Goal: Information Seeking & Learning: Learn about a topic

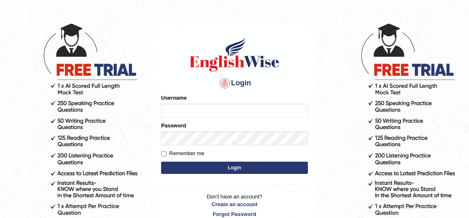
scroll to position [37, 0]
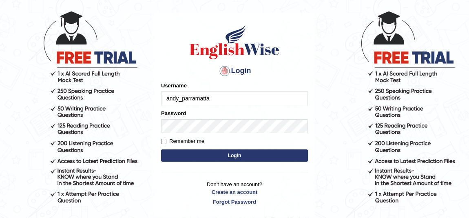
type input "andy_parramatta"
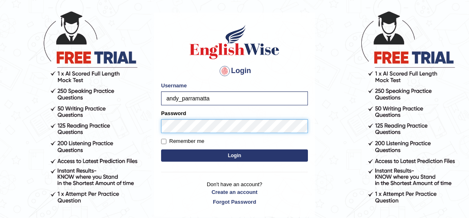
click at [161, 149] on button "Login" at bounding box center [234, 155] width 147 height 12
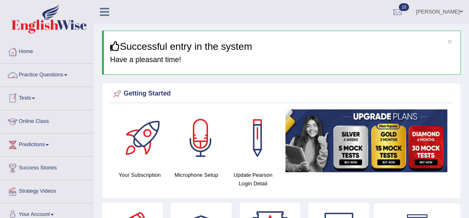
click at [29, 96] on link "Tests" at bounding box center [46, 97] width 93 height 20
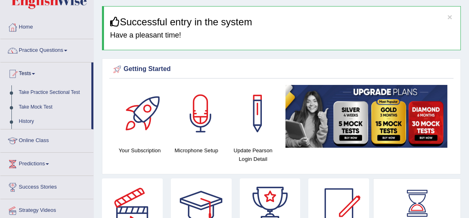
scroll to position [37, 0]
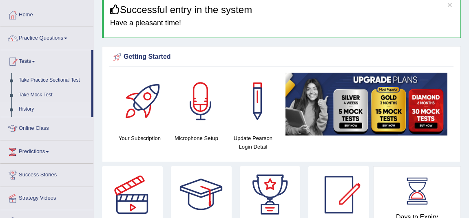
click at [35, 109] on link "History" at bounding box center [53, 109] width 76 height 15
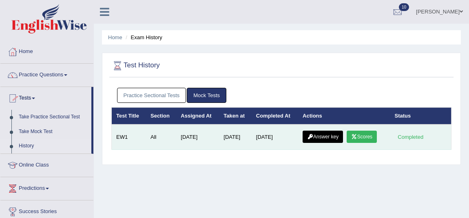
click at [367, 139] on link "Scores" at bounding box center [362, 137] width 30 height 12
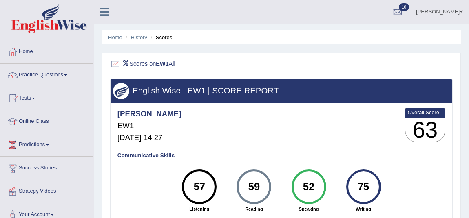
click at [133, 37] on link "History" at bounding box center [139, 37] width 16 height 6
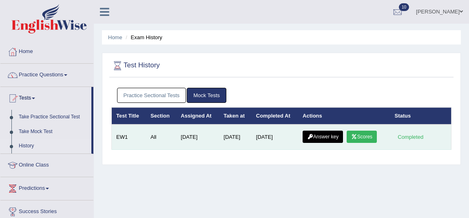
click at [341, 134] on link "Answer key" at bounding box center [323, 137] width 40 height 12
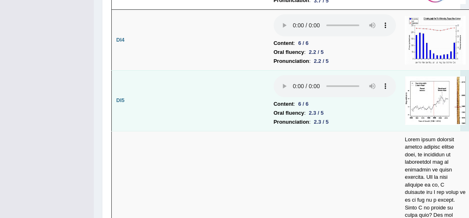
scroll to position [1861, 0]
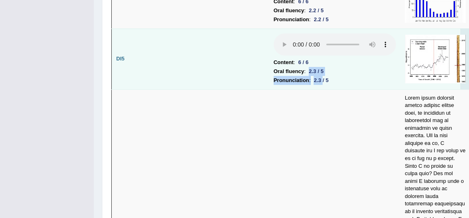
drag, startPoint x: 308, startPoint y: 79, endPoint x: 324, endPoint y: 93, distance: 21.4
click at [324, 89] on td "Content : 6 / 6 Oral fluency : 2.3 / 5 Pronunciation : 2.3 / 5" at bounding box center [334, 59] width 131 height 61
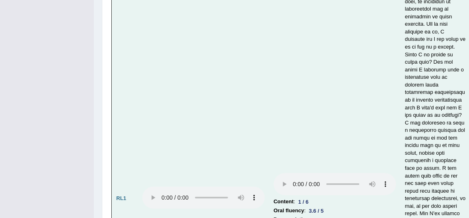
scroll to position [2121, 0]
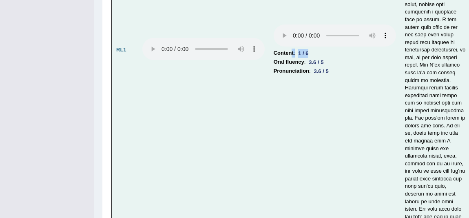
drag, startPoint x: 314, startPoint y: 86, endPoint x: 292, endPoint y: 87, distance: 22.1
click at [292, 58] on li "Content : 1 / 6" at bounding box center [335, 53] width 122 height 9
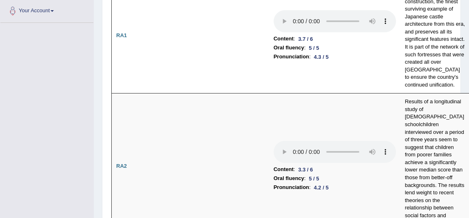
scroll to position [68, 0]
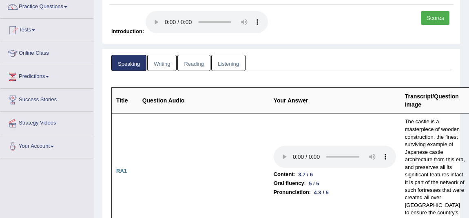
click at [163, 61] on link "Writing" at bounding box center [161, 63] width 29 height 17
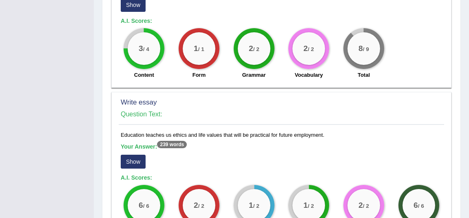
scroll to position [689, 0]
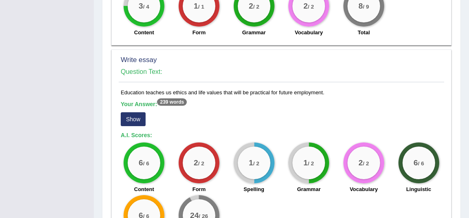
click at [136, 118] on button "Show" at bounding box center [133, 119] width 25 height 14
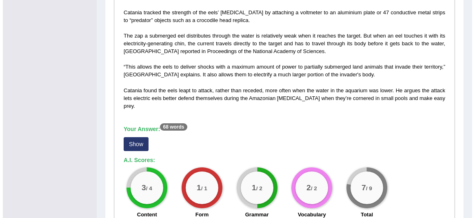
scroll to position [244, 0]
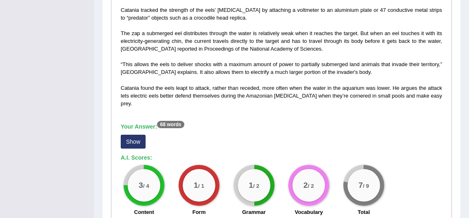
click at [125, 138] on button "Show" at bounding box center [133, 142] width 25 height 14
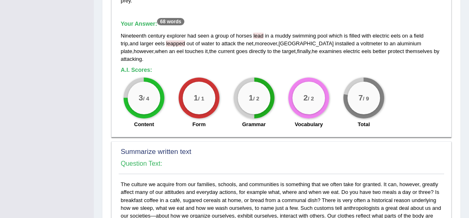
scroll to position [355, 0]
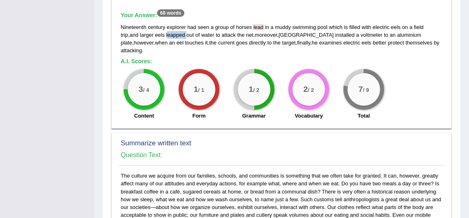
drag, startPoint x: 158, startPoint y: 34, endPoint x: 178, endPoint y: 34, distance: 19.2
click at [178, 34] on div "Nineteenth century explorer had seen a group of horses lead in a muddy swimming…" at bounding box center [282, 38] width 322 height 31
click at [273, 41] on span "the" at bounding box center [276, 43] width 7 height 6
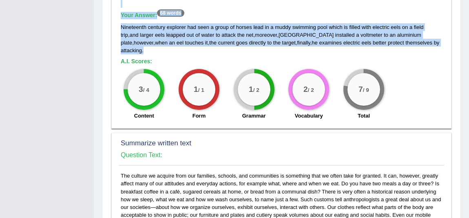
drag, startPoint x: 417, startPoint y: 42, endPoint x: 112, endPoint y: 33, distance: 304.6
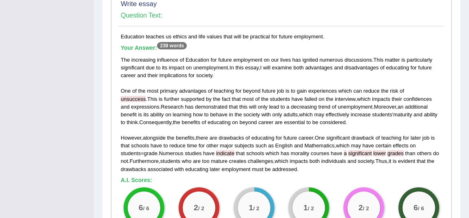
scroll to position [798, 0]
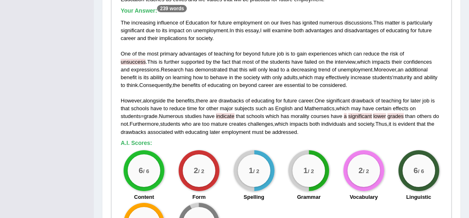
click at [299, 123] on div "The increasing influence of Education for future employment on our lives has ig…" at bounding box center [282, 77] width 322 height 117
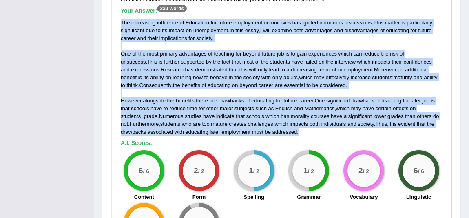
drag, startPoint x: 299, startPoint y: 123, endPoint x: 120, endPoint y: 13, distance: 209.6
click at [121, 19] on div "The increasing influence of Education for future employment on our lives has ig…" at bounding box center [282, 77] width 322 height 117
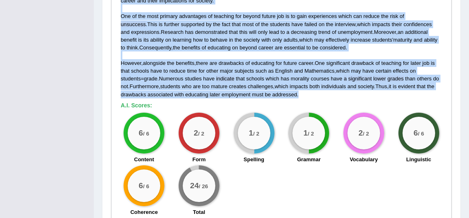
scroll to position [760, 0]
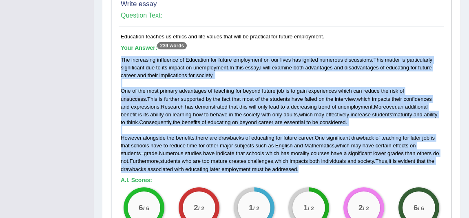
click at [176, 57] on span "influence" at bounding box center [167, 60] width 21 height 6
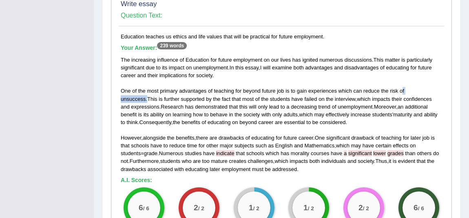
drag, startPoint x: 403, startPoint y: 82, endPoint x: 435, endPoint y: 82, distance: 31.8
click at [435, 82] on div "The increasing influence of Education for future employment on our lives has ig…" at bounding box center [282, 114] width 322 height 117
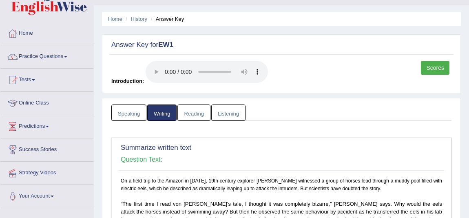
scroll to position [0, 0]
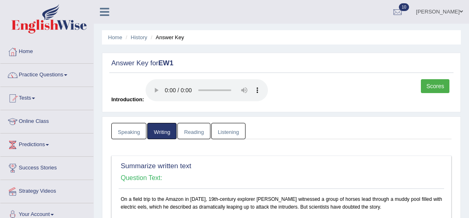
click at [194, 133] on link "Reading" at bounding box center [194, 131] width 33 height 17
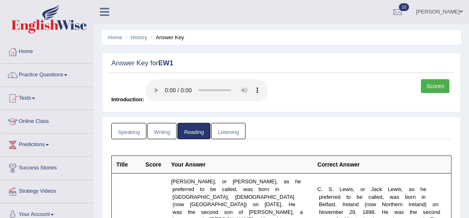
click at [222, 127] on link "Listening" at bounding box center [228, 131] width 34 height 17
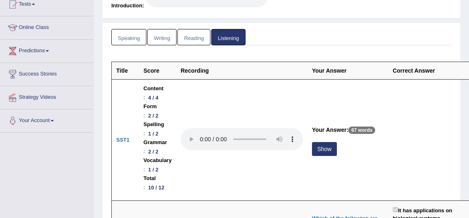
scroll to position [111, 0]
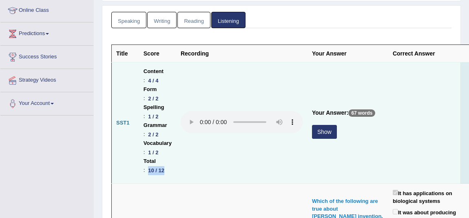
drag, startPoint x: 148, startPoint y: 169, endPoint x: 167, endPoint y: 171, distance: 19.3
click at [167, 171] on li "Total : 10 / 12" at bounding box center [158, 166] width 28 height 18
click at [311, 137] on td "Your Answer: 67 words Show" at bounding box center [348, 122] width 81 height 121
click at [321, 137] on button "Show" at bounding box center [324, 132] width 25 height 14
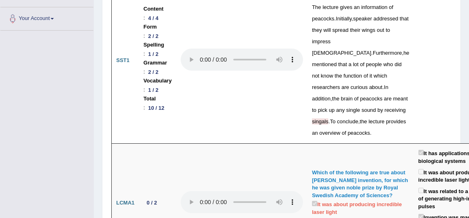
scroll to position [185, 0]
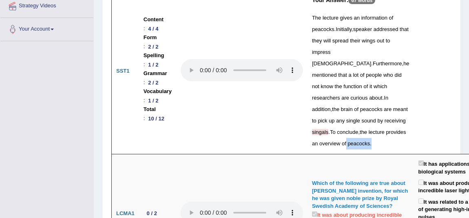
drag, startPoint x: 375, startPoint y: 166, endPoint x: 347, endPoint y: 169, distance: 28.7
click at [347, 149] on div "The lecture gives an information of peacocks . Initially , speaker addressed th…" at bounding box center [361, 80] width 98 height 137
drag, startPoint x: 379, startPoint y: 29, endPoint x: 344, endPoint y: 29, distance: 34.7
click at [344, 29] on div "The lecture gives an information of peacocks . Initially , speaker addressed th…" at bounding box center [361, 80] width 98 height 137
drag, startPoint x: 363, startPoint y: 118, endPoint x: 341, endPoint y: 119, distance: 22.1
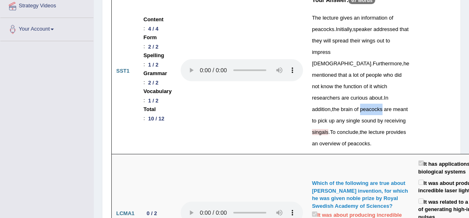
click at [341, 119] on div "The lecture gives an information of peacocks . Initially , speaker addressed th…" at bounding box center [361, 80] width 98 height 137
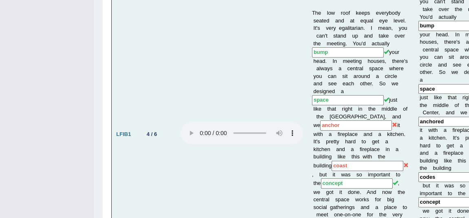
scroll to position [705, 0]
click at [338, 122] on input "anchor" at bounding box center [356, 125] width 72 height 10
click at [338, 123] on input "anchor" at bounding box center [356, 125] width 72 height 10
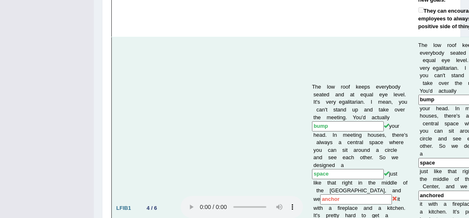
scroll to position [668, 0]
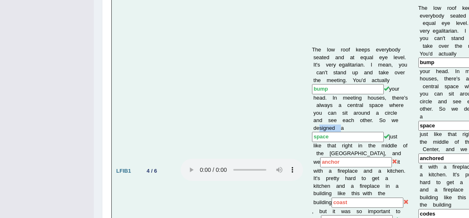
drag, startPoint x: 358, startPoint y: 110, endPoint x: 382, endPoint y: 110, distance: 24.1
click at [382, 110] on td "The low roof keeps everybody seated and at equal eye level. It's very egalitari…" at bounding box center [361, 171] width 107 height 342
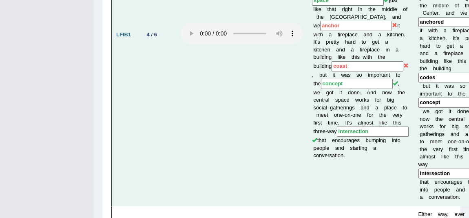
scroll to position [816, 0]
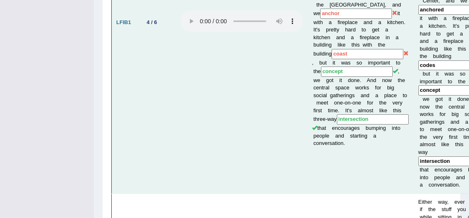
drag, startPoint x: 333, startPoint y: 69, endPoint x: 294, endPoint y: 69, distance: 39.2
click at [294, 69] on tr "LFIB1 4 / 6 The low roof keeps everybody seated and at equal eye level. It's ve…" at bounding box center [304, 22] width 385 height 342
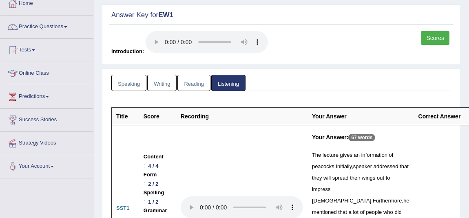
scroll to position [0, 0]
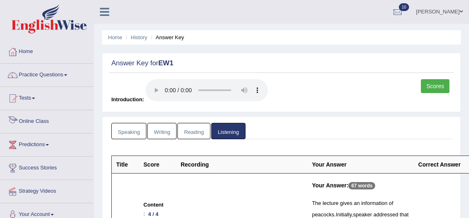
click at [130, 132] on link "Speaking" at bounding box center [128, 131] width 35 height 17
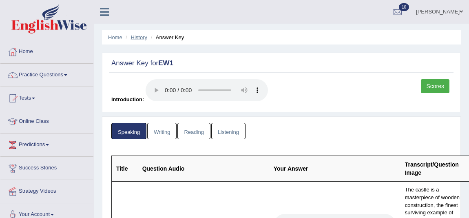
click at [136, 36] on link "History" at bounding box center [139, 37] width 16 height 6
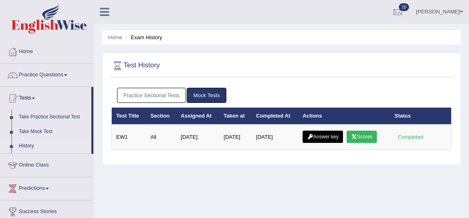
click at [152, 97] on link "Practice Sectional Tests" at bounding box center [151, 95] width 69 height 15
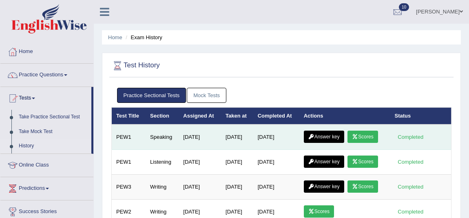
click at [335, 133] on link "Answer key" at bounding box center [324, 137] width 40 height 12
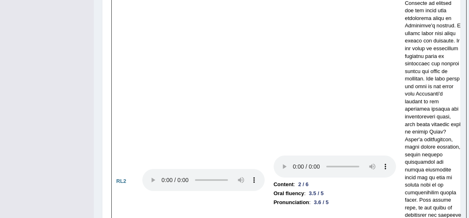
scroll to position [1929, 0]
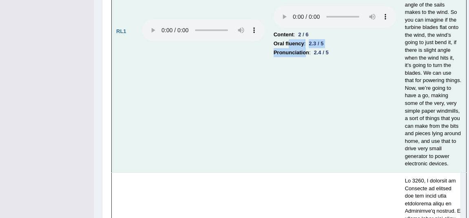
drag, startPoint x: 288, startPoint y: 45, endPoint x: 305, endPoint y: 51, distance: 18.3
click at [305, 51] on td "Content : 2 / 6 Oral fluency : 2.3 / 5 Pronunciation : 2.4 / 5" at bounding box center [334, 31] width 131 height 282
click at [305, 51] on b "Pronunciation" at bounding box center [292, 52] width 36 height 9
click at [304, 69] on td "Content : 2 / 6 Oral fluency : 2.3 / 5 Pronunciation : 2.4 / 5" at bounding box center [334, 31] width 131 height 282
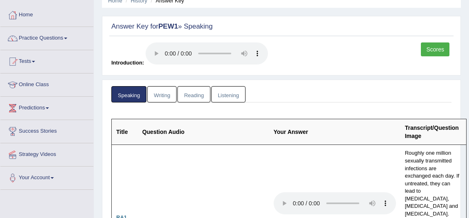
scroll to position [0, 0]
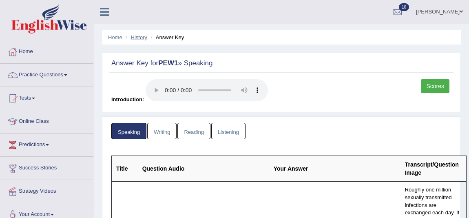
click at [140, 39] on link "History" at bounding box center [139, 37] width 16 height 6
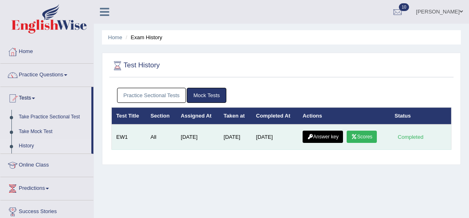
click at [340, 136] on link "Answer key" at bounding box center [323, 137] width 40 height 12
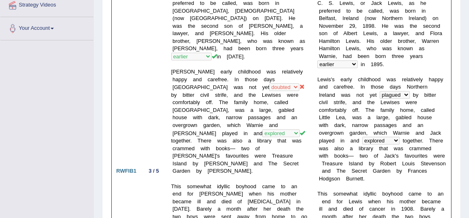
scroll to position [185, 0]
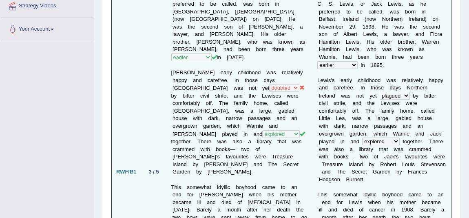
click at [213, 88] on td "C. S. Lewis, or Jack Lewis, as he preferred to be called, was born in Belfast, …" at bounding box center [240, 171] width 147 height 367
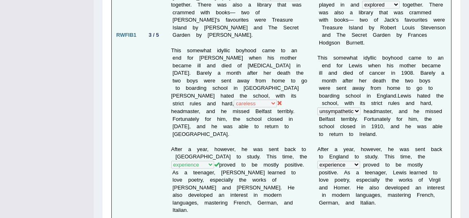
scroll to position [334, 0]
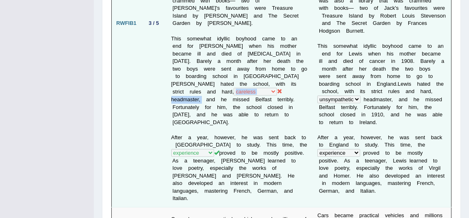
click at [186, 83] on td "C. S. Lewis, or Jack Lewis, as he preferred to be called, was born in Belfast, …" at bounding box center [240, 23] width 147 height 367
click at [220, 73] on td "C. S. Lewis, or Jack Lewis, as he preferred to be called, was born in Belfast, …" at bounding box center [240, 23] width 147 height 367
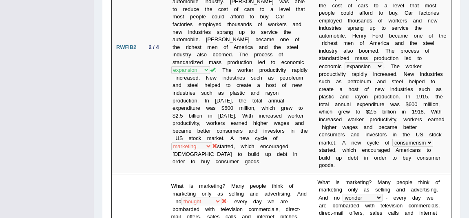
scroll to position [631, 0]
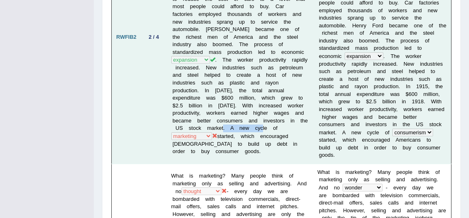
drag, startPoint x: 239, startPoint y: 92, endPoint x: 280, endPoint y: 89, distance: 41.8
click at [280, 89] on td "Cars became practical vehicles and millions of Americans started buying cars fo…" at bounding box center [240, 36] width 147 height 253
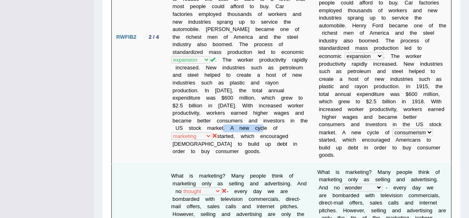
scroll to position [668, 0]
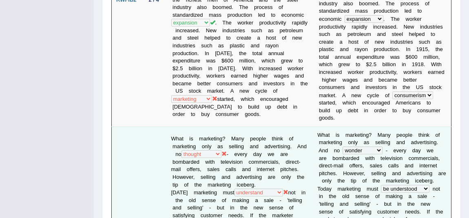
drag, startPoint x: 248, startPoint y: 108, endPoint x: 241, endPoint y: 108, distance: 6.9
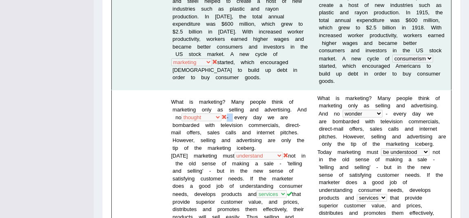
scroll to position [705, 0]
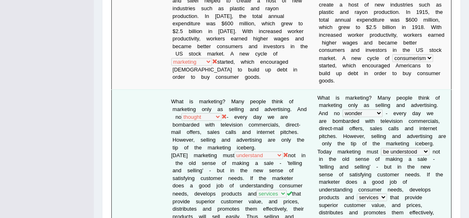
drag, startPoint x: 195, startPoint y: 65, endPoint x: 196, endPoint y: 71, distance: 5.3
click at [196, 89] on td "What is marketing? Many people think of marketing only as selling and advertisi…" at bounding box center [240, 220] width 147 height 262
click at [209, 89] on td "What is marketing? Many people think of marketing only as selling and advertisi…" at bounding box center [240, 220] width 147 height 262
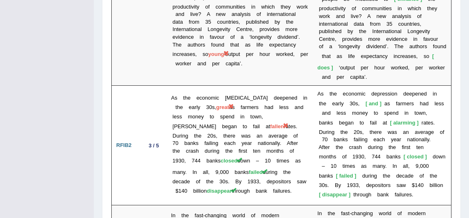
scroll to position [1892, 0]
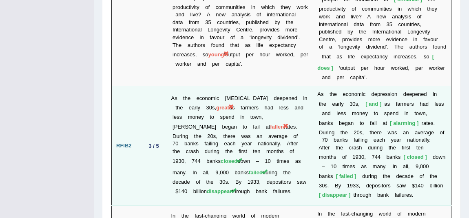
click at [220, 104] on span "great" at bounding box center [222, 107] width 13 height 6
drag, startPoint x: 183, startPoint y: 71, endPoint x: 233, endPoint y: 69, distance: 49.4
click at [233, 86] on td "As the economic depression deepened in the early 30s, great as farmers had less…" at bounding box center [240, 146] width 147 height 120
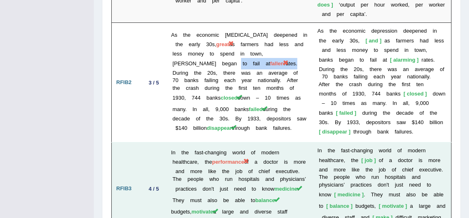
scroll to position [1967, 0]
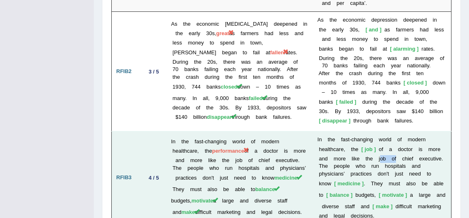
drag, startPoint x: 376, startPoint y: 102, endPoint x: 392, endPoint y: 102, distance: 16.3
click at [392, 131] on td "I n t h e f a s t - c h a n g i n g w o r l d o f m o d e r n h e a l t h c a r…" at bounding box center [382, 177] width 138 height 93
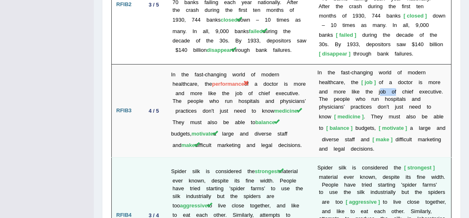
scroll to position [2078, 0]
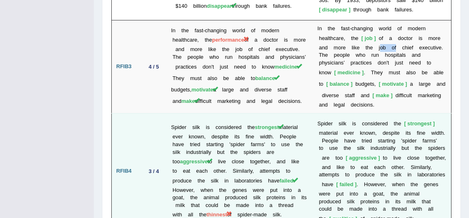
drag, startPoint x: 208, startPoint y: 162, endPoint x: 233, endPoint y: 157, distance: 24.9
click at [233, 157] on td "Spider silk is considered the strongest material ever known, despite its fine w…" at bounding box center [240, 171] width 147 height 116
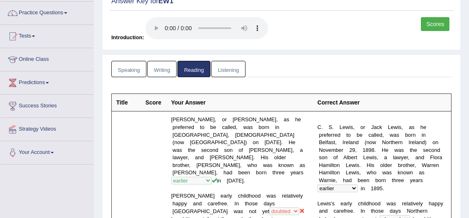
scroll to position [0, 0]
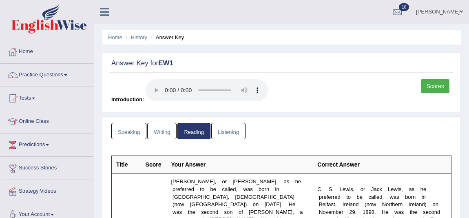
click at [167, 131] on link "Writing" at bounding box center [161, 131] width 29 height 17
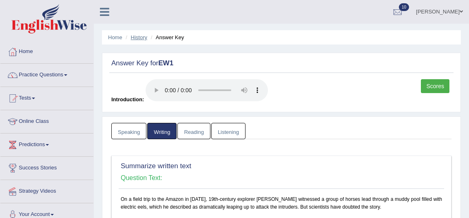
click at [135, 36] on link "History" at bounding box center [139, 37] width 16 height 6
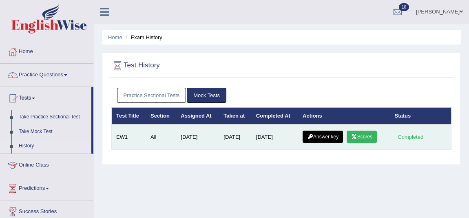
click at [360, 135] on link "Scores" at bounding box center [362, 137] width 30 height 12
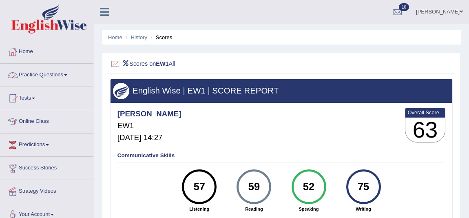
click at [135, 32] on ul "Home History Scores" at bounding box center [281, 37] width 359 height 14
click at [135, 33] on ul "Home History Scores" at bounding box center [281, 37] width 359 height 14
click at [136, 36] on link "History" at bounding box center [139, 37] width 16 height 6
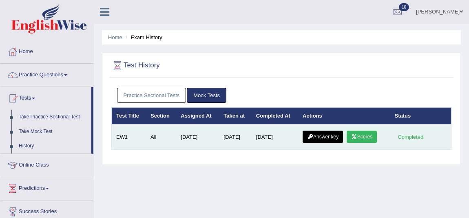
click at [333, 132] on link "Answer key" at bounding box center [323, 137] width 40 height 12
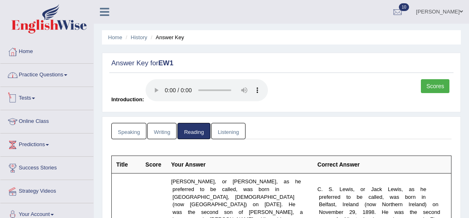
click at [49, 74] on link "Practice Questions" at bounding box center [46, 74] width 93 height 20
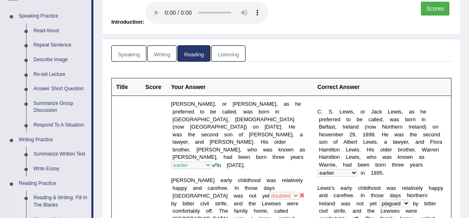
scroll to position [185, 0]
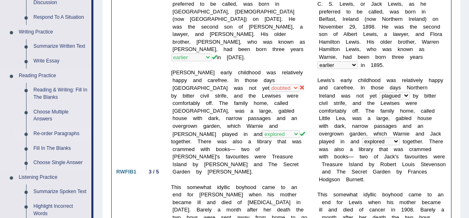
click at [60, 133] on link "Re-order Paragraphs" at bounding box center [61, 134] width 62 height 15
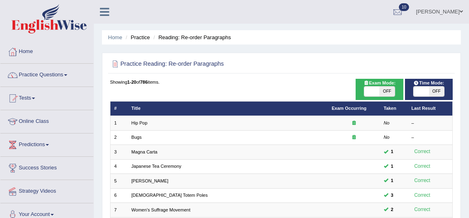
click at [389, 92] on span "OFF" at bounding box center [387, 92] width 15 height 10
checkbox input "true"
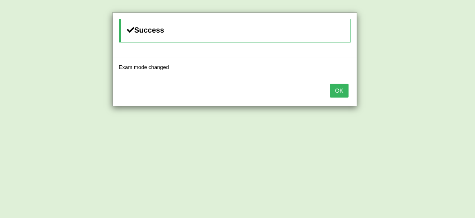
click at [335, 86] on button "OK" at bounding box center [339, 91] width 19 height 14
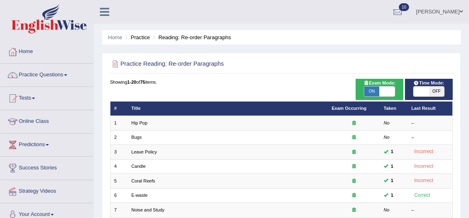
click at [420, 87] on span at bounding box center [421, 92] width 15 height 10
checkbox input "true"
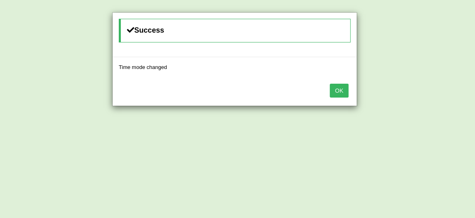
click at [347, 90] on button "OK" at bounding box center [339, 91] width 19 height 14
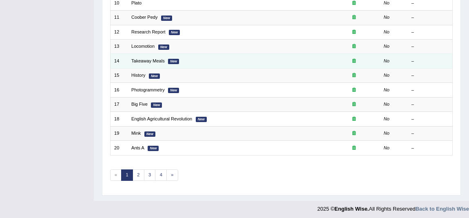
scroll to position [253, 0]
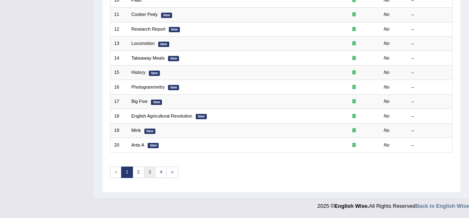
click at [146, 170] on link "3" at bounding box center [150, 172] width 12 height 11
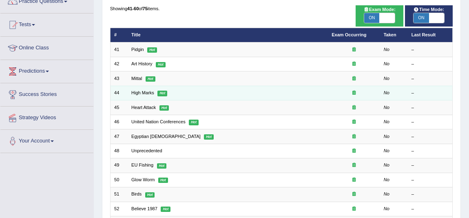
scroll to position [74, 0]
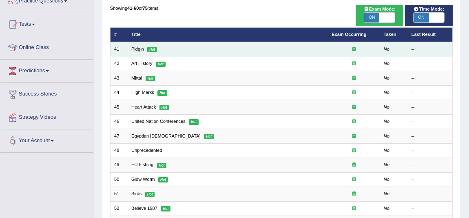
click at [136, 52] on td "Pidgin Hot" at bounding box center [228, 49] width 200 height 14
click at [139, 48] on link "Pidgin" at bounding box center [137, 49] width 13 height 5
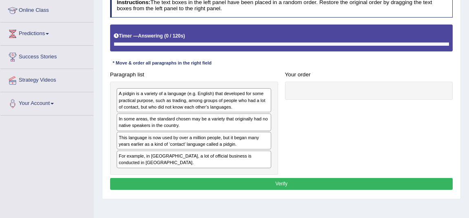
scroll to position [124, 0]
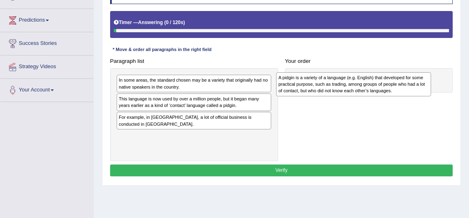
drag, startPoint x: 213, startPoint y: 84, endPoint x: 410, endPoint y: 84, distance: 197.1
click at [410, 84] on div "A pidgin is a variety of a language (e.g. English) that developed for some prac…" at bounding box center [353, 84] width 155 height 24
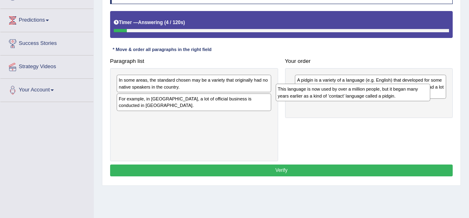
drag, startPoint x: 287, startPoint y: 100, endPoint x: 408, endPoint y: 110, distance: 122.1
click at [408, 101] on div "This language is now used by over a million people, but it began many years ear…" at bounding box center [353, 93] width 155 height 18
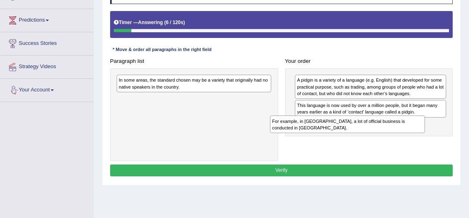
drag, startPoint x: 189, startPoint y: 100, endPoint x: 371, endPoint y: 133, distance: 185.4
click at [371, 133] on div "Paragraph list In some areas, the standard chosen may be a variety that origina…" at bounding box center [282, 108] width 350 height 106
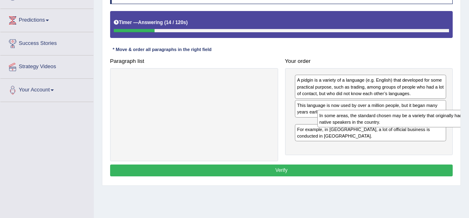
drag, startPoint x: 158, startPoint y: 87, endPoint x: 396, endPoint y: 133, distance: 242.2
click at [396, 133] on div "Paragraph list In some areas, the standard chosen may be a variety that origina…" at bounding box center [282, 108] width 350 height 106
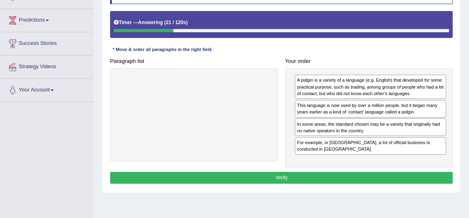
click at [373, 176] on button "Verify" at bounding box center [281, 178] width 343 height 12
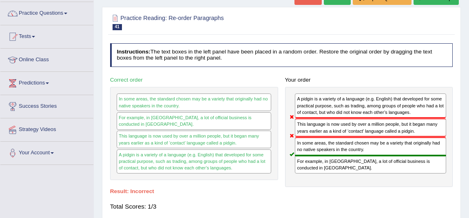
scroll to position [50, 0]
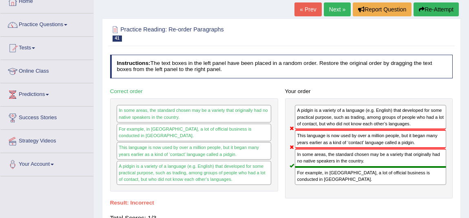
click at [435, 9] on button "Re-Attempt" at bounding box center [436, 9] width 45 height 14
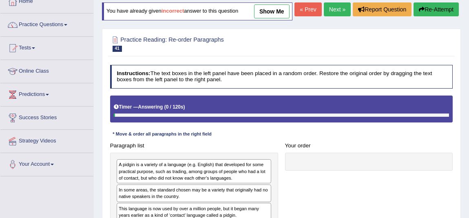
scroll to position [124, 0]
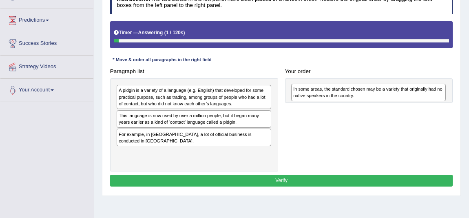
drag, startPoint x: 168, startPoint y: 135, endPoint x: 376, endPoint y: 111, distance: 208.7
click at [376, 101] on div "In some areas, the standard chosen may be a variety that originally had no nati…" at bounding box center [368, 93] width 155 height 18
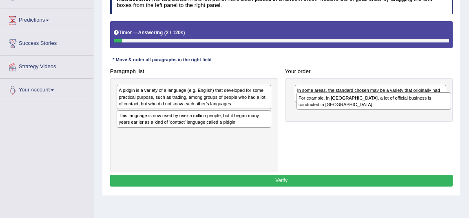
drag, startPoint x: 182, startPoint y: 148, endPoint x: 397, endPoint y: 120, distance: 216.5
click at [397, 110] on div "For example, in [GEOGRAPHIC_DATA], a lot of official business is conducted in […" at bounding box center [374, 101] width 155 height 18
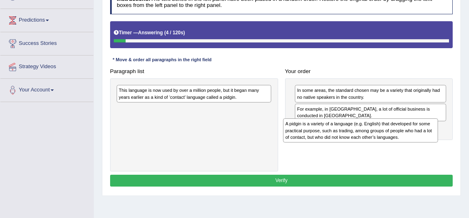
drag, startPoint x: 193, startPoint y: 114, endPoint x: 391, endPoint y: 158, distance: 203.0
click at [391, 142] on div "A pidgin is a variety of a language (e.g. English) that developed for some prac…" at bounding box center [360, 130] width 155 height 24
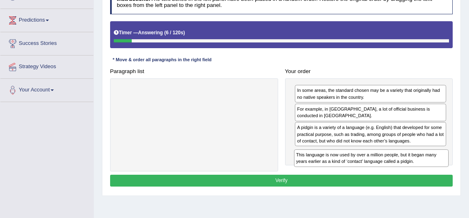
drag, startPoint x: 224, startPoint y: 104, endPoint x: 436, endPoint y: 183, distance: 226.5
click at [436, 171] on div "Paragraph list This language is now used by over a million people, but it began…" at bounding box center [282, 118] width 350 height 106
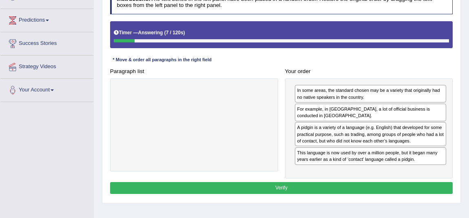
click at [411, 194] on button "Verify" at bounding box center [281, 188] width 343 height 12
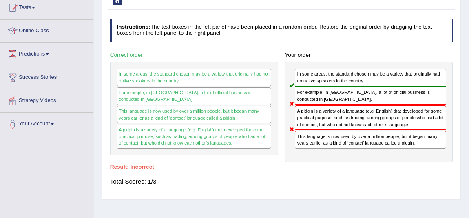
scroll to position [0, 0]
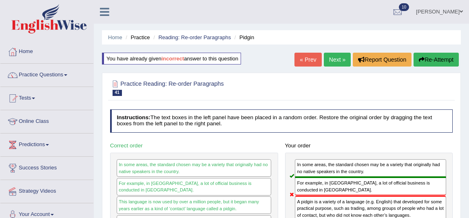
click at [429, 63] on button "Re-Attempt" at bounding box center [436, 60] width 45 height 14
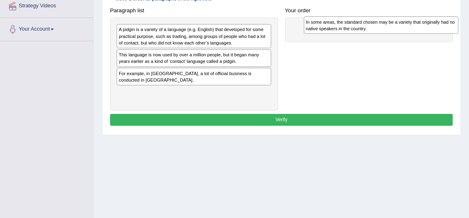
drag, startPoint x: 173, startPoint y: 72, endPoint x: 394, endPoint y: 41, distance: 223.7
click at [394, 34] on div "In some areas, the standard chosen may be a variety that originally had no nati…" at bounding box center [381, 25] width 155 height 18
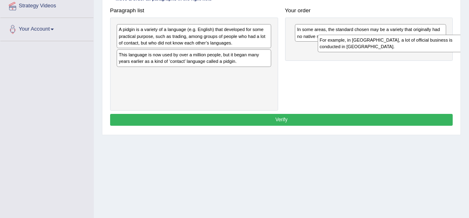
drag, startPoint x: 140, startPoint y: 100, endPoint x: 181, endPoint y: 77, distance: 47.7
click at [351, 78] on div "Paragraph list A pidgin is a variety of a language (e.g. English) that develope…" at bounding box center [282, 57] width 350 height 106
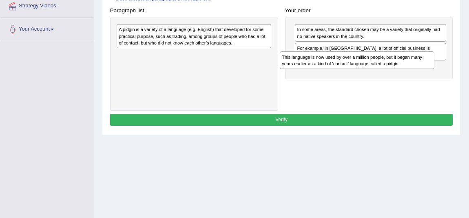
drag, startPoint x: 209, startPoint y: 76, endPoint x: 301, endPoint y: 80, distance: 91.5
click at [356, 88] on div "Paragraph list A pidgin is a variety of a language (e.g. English) that develope…" at bounding box center [282, 57] width 350 height 106
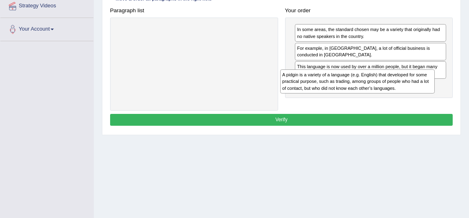
drag, startPoint x: 221, startPoint y: 69, endPoint x: 370, endPoint y: 113, distance: 155.3
click at [370, 111] on div "Paragraph list A pidgin is a variety of a language (e.g. English) that develope…" at bounding box center [282, 57] width 350 height 106
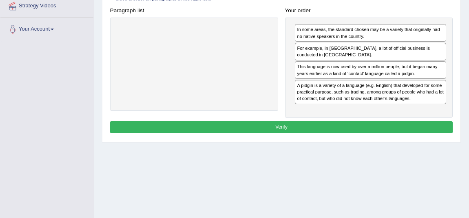
click at [369, 133] on button "Verify" at bounding box center [281, 127] width 343 height 12
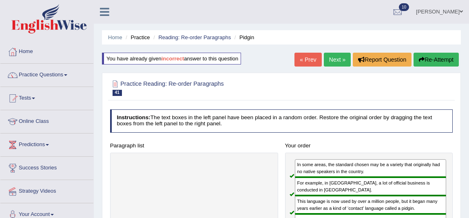
click at [328, 57] on link "Next »" at bounding box center [337, 60] width 27 height 14
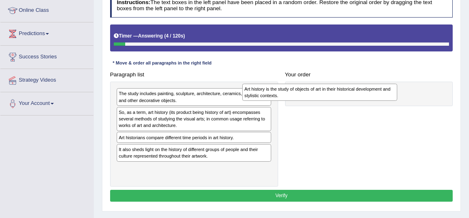
drag, startPoint x: 208, startPoint y: 152, endPoint x: 359, endPoint y: 86, distance: 164.9
click at [360, 86] on div "Art history is the study of objects of art in their historical development and …" at bounding box center [319, 93] width 155 height 18
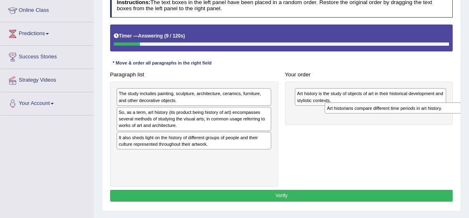
drag, startPoint x: 197, startPoint y: 137, endPoint x: 444, endPoint y: 114, distance: 248.0
click at [444, 114] on div "Paragraph list The study includes painting, sculpture, architecture, ceramics, …" at bounding box center [282, 128] width 350 height 118
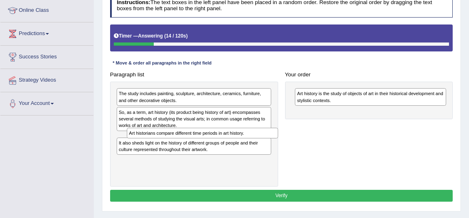
drag, startPoint x: 351, startPoint y: 113, endPoint x: 155, endPoint y: 144, distance: 198.0
click at [155, 144] on div "Paragraph list The study includes painting, sculpture, architecture, ceramics, …" at bounding box center [282, 128] width 350 height 118
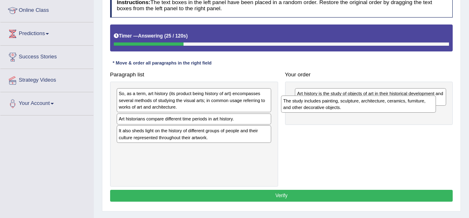
drag, startPoint x: 238, startPoint y: 102, endPoint x: 434, endPoint y: 114, distance: 196.7
click at [434, 114] on div "Paragraph list The study includes painting, sculpture, architecture, ceramics, …" at bounding box center [282, 128] width 350 height 118
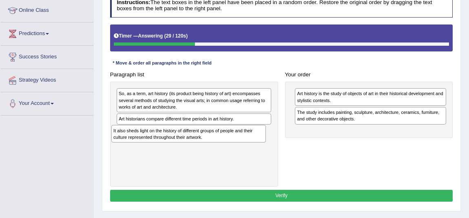
drag, startPoint x: 177, startPoint y: 136, endPoint x: 167, endPoint y: 147, distance: 14.4
click at [167, 147] on div "So, as a term, art history (its product being history of art) encompasses sever…" at bounding box center [194, 134] width 168 height 105
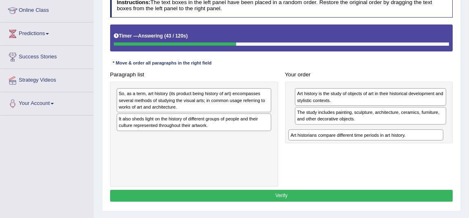
drag, startPoint x: 223, startPoint y: 122, endPoint x: 433, endPoint y: 148, distance: 211.8
click at [433, 148] on div "Paragraph list So, as a term, art history (its product being history of art) en…" at bounding box center [282, 128] width 350 height 118
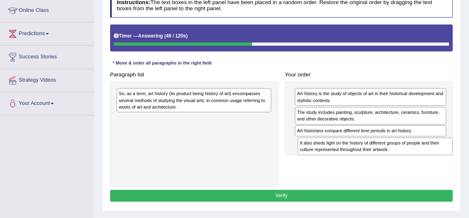
drag, startPoint x: 218, startPoint y: 122, endPoint x: 431, endPoint y: 158, distance: 215.3
click at [431, 158] on div "Paragraph list So, as a term, art history (its product being history of art) en…" at bounding box center [282, 128] width 350 height 118
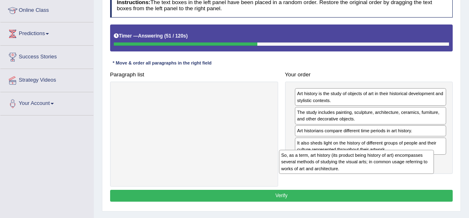
drag, startPoint x: 247, startPoint y: 106, endPoint x: 440, endPoint y: 181, distance: 207.3
click at [440, 181] on div "Paragraph list So, as a term, art history (its product being history of art) en…" at bounding box center [282, 128] width 350 height 118
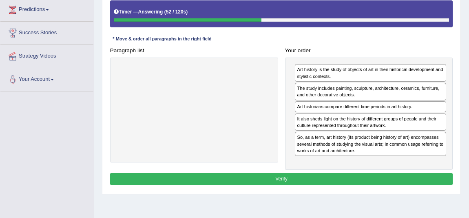
scroll to position [148, 0]
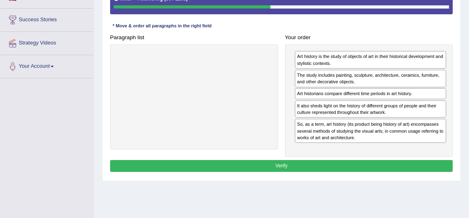
click at [317, 163] on button "Verify" at bounding box center [281, 166] width 343 height 12
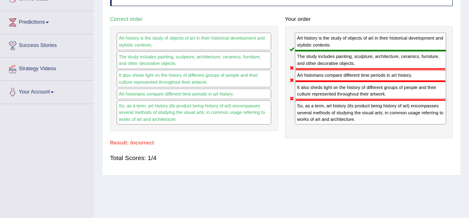
scroll to position [74, 0]
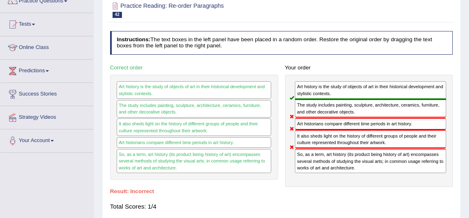
drag, startPoint x: 318, startPoint y: 146, endPoint x: 325, endPoint y: 127, distance: 20.4
click at [325, 127] on div "Art history is the study of objects of art in their historical development and …" at bounding box center [369, 131] width 168 height 112
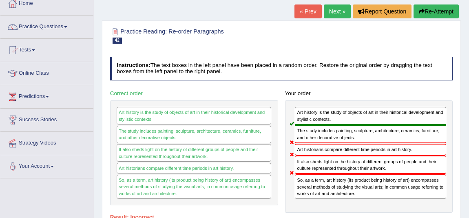
scroll to position [0, 0]
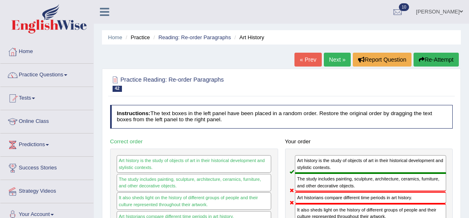
click at [333, 63] on link "Next »" at bounding box center [337, 60] width 27 height 14
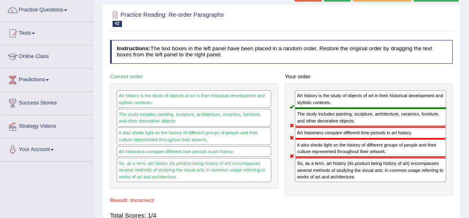
scroll to position [74, 0]
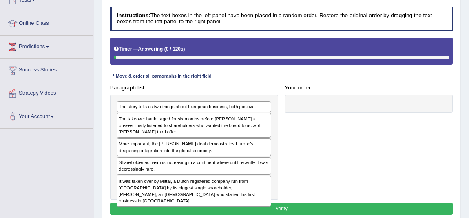
scroll to position [111, 0]
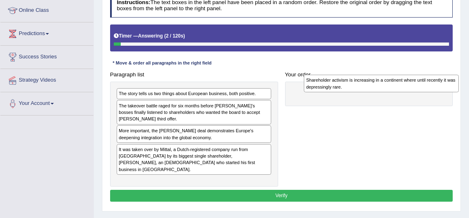
drag, startPoint x: 313, startPoint y: 138, endPoint x: 398, endPoint y: 87, distance: 98.1
click at [398, 87] on div "Shareholder activism is increasing in a continent where until recently it was d…" at bounding box center [381, 84] width 155 height 18
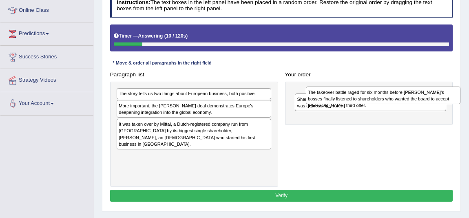
drag, startPoint x: 300, startPoint y: 100, endPoint x: 425, endPoint y: 102, distance: 125.3
click at [425, 102] on div "The takeover battle raged for six months before [PERSON_NAME]’s bosses finally …" at bounding box center [383, 96] width 155 height 18
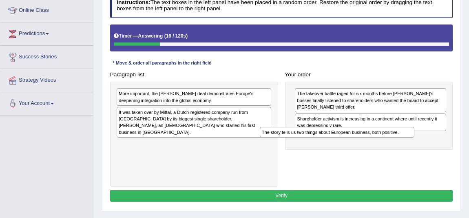
drag, startPoint x: 183, startPoint y: 98, endPoint x: 360, endPoint y: 147, distance: 183.9
click at [360, 147] on div "Paragraph list The story tells us two things about European business, both posi…" at bounding box center [282, 128] width 350 height 118
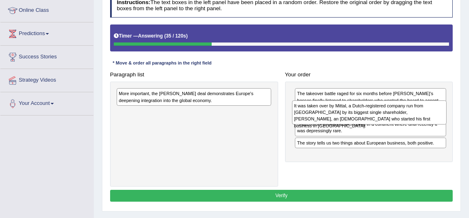
drag, startPoint x: 163, startPoint y: 120, endPoint x: 371, endPoint y: 119, distance: 207.8
click at [371, 119] on div "It was taken over by Mittal, a Dutch-registered company run from [GEOGRAPHIC_DA…" at bounding box center [369, 112] width 155 height 24
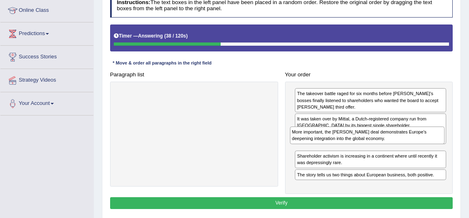
drag, startPoint x: 204, startPoint y: 93, endPoint x: 409, endPoint y: 142, distance: 211.4
click at [409, 142] on div "More important, the [PERSON_NAME] deal demonstrates Europe's deepening integrat…" at bounding box center [367, 136] width 155 height 18
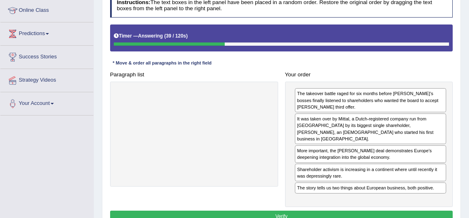
click at [351, 211] on button "Verify" at bounding box center [281, 217] width 343 height 12
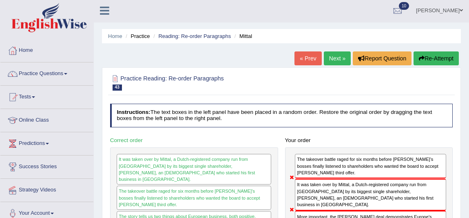
scroll to position [0, 0]
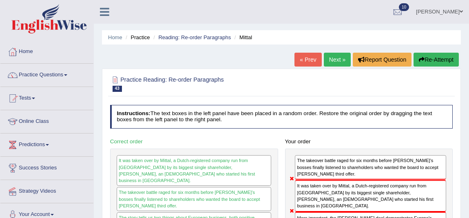
click at [431, 55] on button "Re-Attempt" at bounding box center [436, 60] width 45 height 14
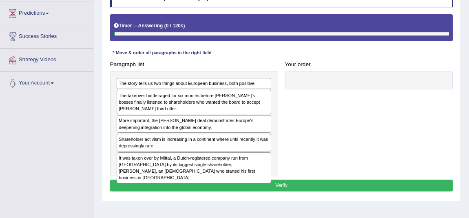
scroll to position [148, 0]
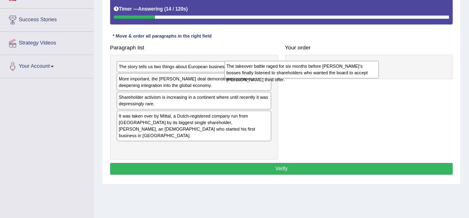
drag, startPoint x: 239, startPoint y: 102, endPoint x: 363, endPoint y: 95, distance: 124.3
click at [363, 95] on div "Paragraph list The story tells us two things about European business, both posi…" at bounding box center [282, 101] width 350 height 118
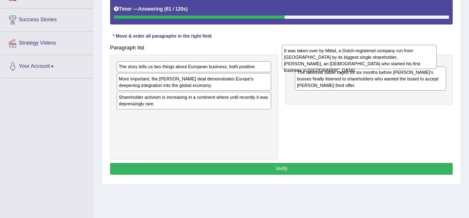
drag, startPoint x: 206, startPoint y: 136, endPoint x: 400, endPoint y: 71, distance: 205.4
click at [400, 69] on div "It was taken over by Mittal, a Dutch-registered company run from [GEOGRAPHIC_DA…" at bounding box center [359, 57] width 155 height 24
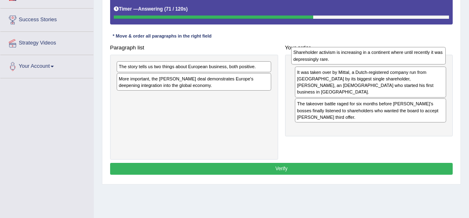
drag, startPoint x: 233, startPoint y: 120, endPoint x: 439, endPoint y: 78, distance: 210.5
click at [439, 64] on div "Shareholder activism is increasing in a continent where until recently it was d…" at bounding box center [368, 56] width 155 height 18
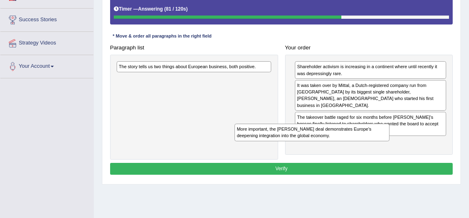
drag, startPoint x: 235, startPoint y: 96, endPoint x: 376, endPoint y: 161, distance: 155.4
click at [376, 160] on div "Paragraph list The story tells us two things about European business, both posi…" at bounding box center [282, 101] width 350 height 118
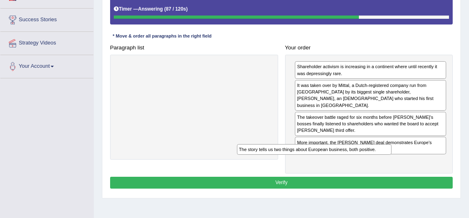
drag, startPoint x: 248, startPoint y: 80, endPoint x: 394, endPoint y: 180, distance: 177.1
click at [394, 173] on div "Paragraph list The story tells us two things about European business, both posi…" at bounding box center [282, 108] width 350 height 132
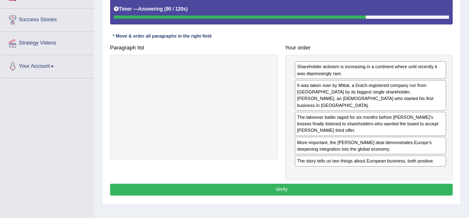
click at [327, 196] on button "Verify" at bounding box center [281, 190] width 343 height 12
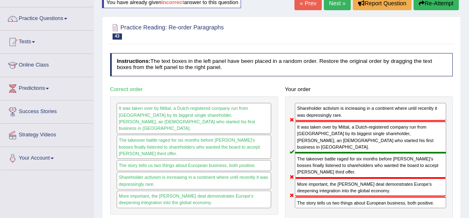
scroll to position [0, 0]
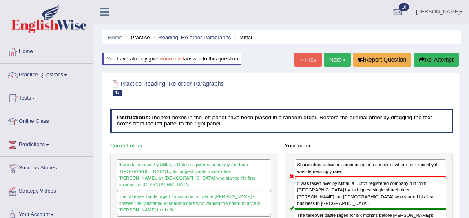
click at [331, 61] on link "Next »" at bounding box center [337, 60] width 27 height 14
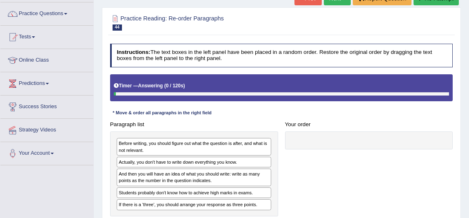
scroll to position [74, 0]
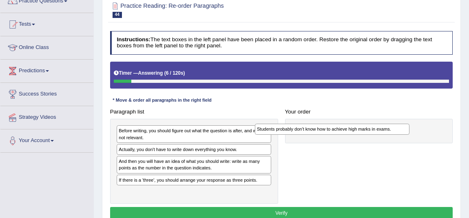
drag, startPoint x: 200, startPoint y: 183, endPoint x: 375, endPoint y: 126, distance: 184.2
click at [375, 126] on div "Paragraph list Before writing, you should figure out what the question is after…" at bounding box center [282, 155] width 350 height 98
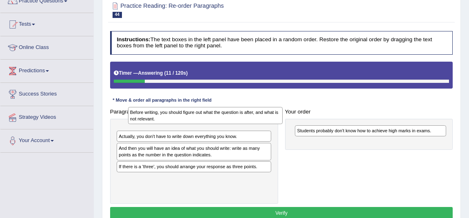
drag, startPoint x: 234, startPoint y: 137, endPoint x: 245, endPoint y: 122, distance: 18.6
click at [246, 122] on div "Before writing, you should figure out what the question is after, and what is n…" at bounding box center [205, 116] width 155 height 18
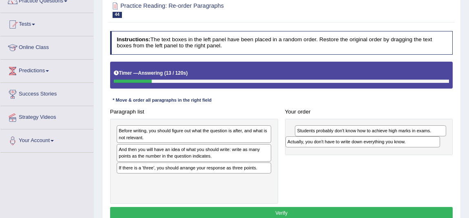
drag, startPoint x: 229, startPoint y: 152, endPoint x: 432, endPoint y: 151, distance: 202.9
click at [432, 151] on div "Paragraph list Before writing, you should figure out what the question is after…" at bounding box center [282, 155] width 350 height 98
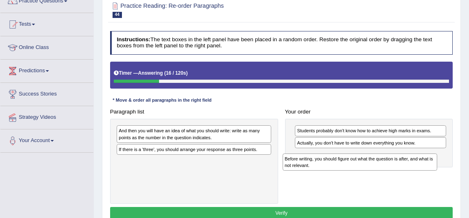
drag, startPoint x: 235, startPoint y: 133, endPoint x: 432, endPoint y: 169, distance: 200.5
click at [432, 169] on div "Before writing, you should figure out what the question is after, and what is n…" at bounding box center [360, 162] width 155 height 18
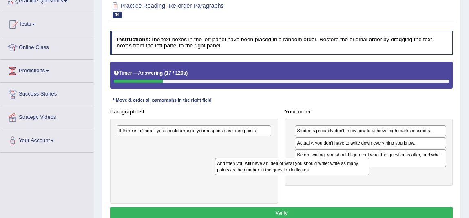
drag, startPoint x: 254, startPoint y: 138, endPoint x: 396, endPoint y: 184, distance: 149.5
click at [396, 184] on div "Paragraph list And then you will have an idea of what you should write: write a…" at bounding box center [282, 155] width 350 height 98
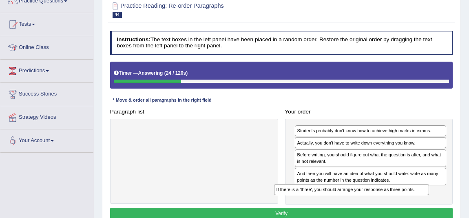
drag, startPoint x: 204, startPoint y: 131, endPoint x: 394, endPoint y: 202, distance: 203.0
click at [394, 202] on div "Paragraph list If there is a 'three', you should arrange your response as three…" at bounding box center [282, 155] width 350 height 99
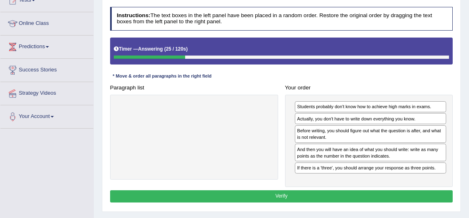
scroll to position [111, 0]
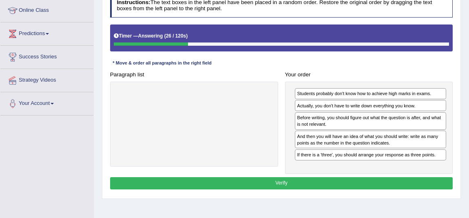
click at [346, 180] on button "Verify" at bounding box center [281, 183] width 343 height 12
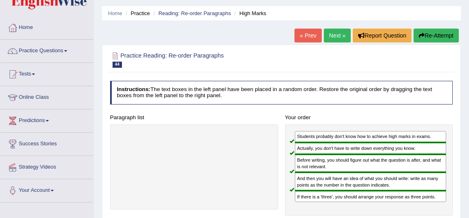
scroll to position [37, 0]
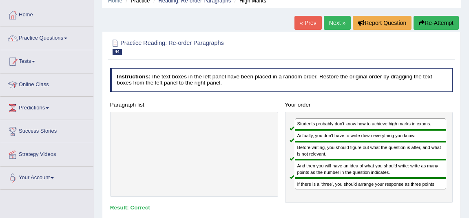
click at [329, 24] on link "Next »" at bounding box center [337, 23] width 27 height 14
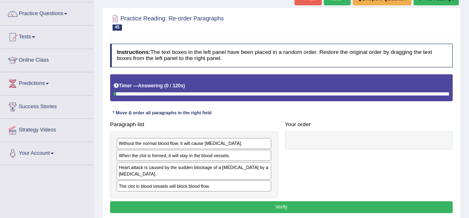
scroll to position [74, 0]
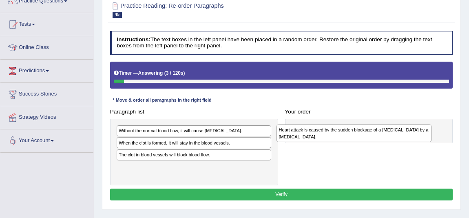
drag, startPoint x: 178, startPoint y: 161, endPoint x: 369, endPoint y: 140, distance: 191.4
click at [369, 140] on div "Heart attack is caused by the sudden blockage of a [MEDICAL_DATA] by a [MEDICAL…" at bounding box center [354, 133] width 155 height 18
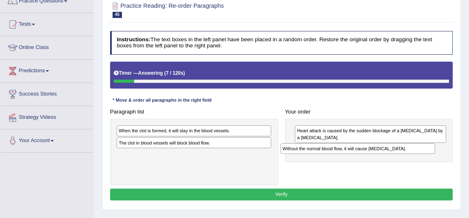
drag, startPoint x: 242, startPoint y: 130, endPoint x: 473, endPoint y: 153, distance: 232.1
click at [469, 144] on html "Toggle navigation Home Practice Questions Speaking Practice Read Aloud Repeat S…" at bounding box center [234, 35] width 469 height 218
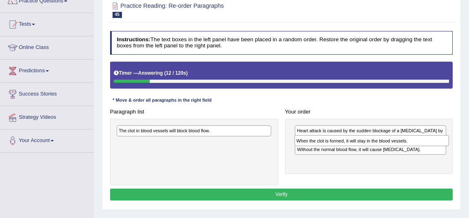
drag, startPoint x: 238, startPoint y: 135, endPoint x: 449, endPoint y: 150, distance: 211.6
click at [449, 150] on div "Paragraph list When the clot is formed, it will stay in the blood vessels. The …" at bounding box center [282, 146] width 350 height 80
click at [449, 150] on div "Heart attack is caused by the sudden blockage of a [MEDICAL_DATA] by a [MEDICAL…" at bounding box center [369, 146] width 168 height 55
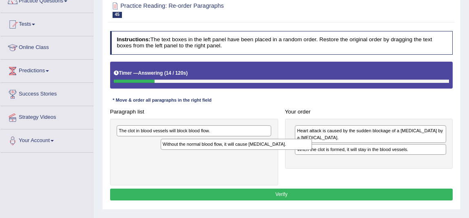
drag, startPoint x: 370, startPoint y: 148, endPoint x: 162, endPoint y: 150, distance: 207.4
click at [162, 150] on div "Paragraph list The clot in blood vessels will block blood flow. Correct order H…" at bounding box center [282, 146] width 350 height 80
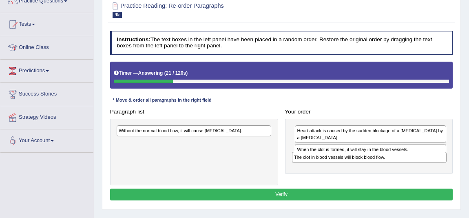
drag, startPoint x: 185, startPoint y: 132, endPoint x: 245, endPoint y: 155, distance: 64.6
click at [392, 167] on div "Paragraph list The clot in blood vessels will block blood flow. Without the nor…" at bounding box center [282, 146] width 350 height 80
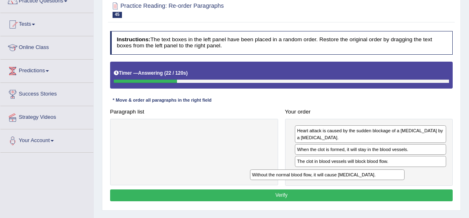
drag, startPoint x: 253, startPoint y: 125, endPoint x: 412, endPoint y: 180, distance: 168.1
click at [412, 180] on div "Paragraph list Without the normal blood flow, it will cause [MEDICAL_DATA]. Cor…" at bounding box center [282, 146] width 350 height 80
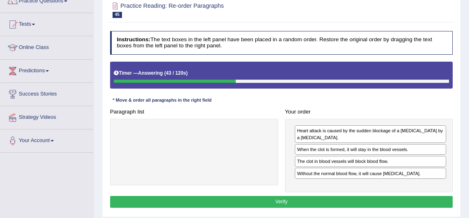
click at [371, 201] on button "Verify" at bounding box center [281, 202] width 343 height 12
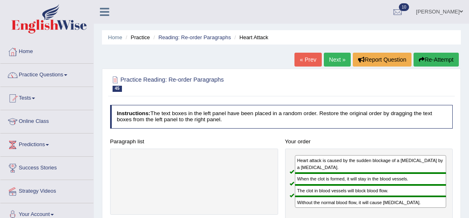
scroll to position [37, 0]
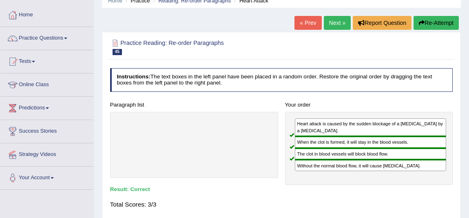
click at [331, 21] on link "Next »" at bounding box center [337, 23] width 27 height 14
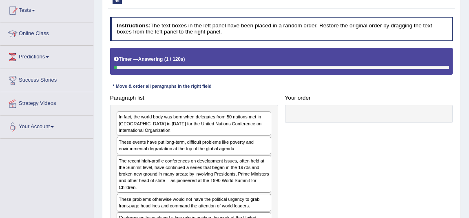
scroll to position [111, 0]
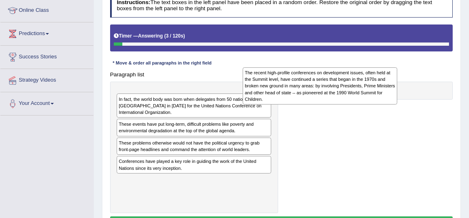
drag, startPoint x: 272, startPoint y: 107, endPoint x: 372, endPoint y: 76, distance: 104.7
click at [374, 76] on div "The recent high-profile conferences on development issues, often held at the Su…" at bounding box center [320, 86] width 155 height 38
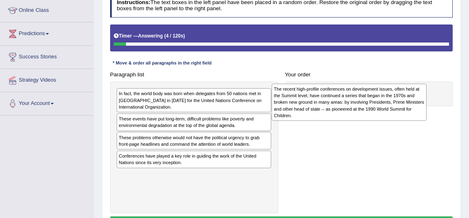
drag, startPoint x: 243, startPoint y: 102, endPoint x: 367, endPoint y: 100, distance: 124.1
click at [367, 100] on div "The recent high-profile conferences on development issues, often held at the Su…" at bounding box center [349, 103] width 155 height 38
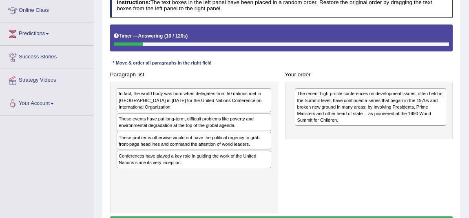
drag, startPoint x: 204, startPoint y: 162, endPoint x: 221, endPoint y: 149, distance: 22.1
click at [221, 149] on div "In fact, the world body was born when delegates from 50 nations met in San Fran…" at bounding box center [194, 147] width 168 height 131
drag, startPoint x: 221, startPoint y: 159, endPoint x: 240, endPoint y: 147, distance: 22.4
click at [242, 147] on div "In fact, the world body was born when delegates from 50 nations met in San Fran…" at bounding box center [194, 147] width 168 height 131
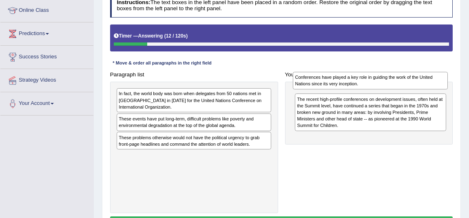
drag, startPoint x: 223, startPoint y: 159, endPoint x: 434, endPoint y: 82, distance: 224.5
click at [434, 82] on div "Conferences have played a key role in guiding the work of the United Nations si…" at bounding box center [370, 81] width 155 height 18
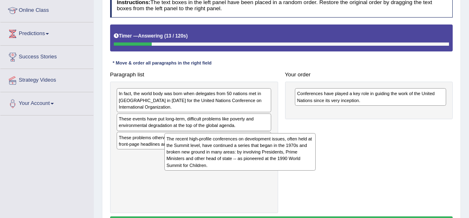
drag, startPoint x: 367, startPoint y: 138, endPoint x: 200, endPoint y: 180, distance: 171.8
click at [201, 180] on div "Paragraph list In fact, the world body was born when delegates from 50 nations …" at bounding box center [282, 141] width 350 height 144
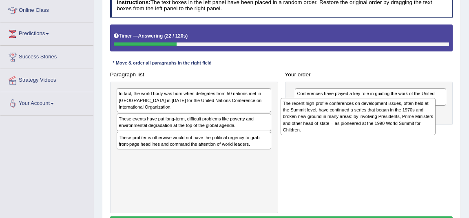
drag, startPoint x: 216, startPoint y: 169, endPoint x: 411, endPoint y: 124, distance: 199.7
click at [411, 124] on div "The recent high-profile conferences on development issues, often held at the Su…" at bounding box center [358, 117] width 155 height 38
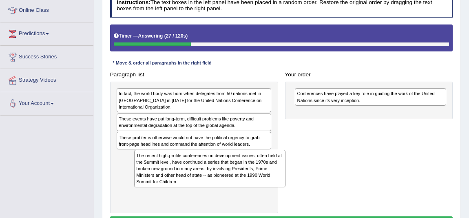
drag, startPoint x: 344, startPoint y: 115, endPoint x: 140, endPoint y: 169, distance: 211.6
click at [140, 169] on div "The recent high-profile conferences on development issues, often held at the Su…" at bounding box center [209, 169] width 151 height 38
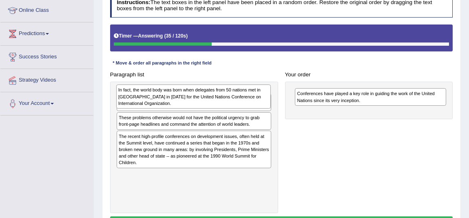
click at [233, 107] on div "In fact, the world body was born when delegates from 50 nations met in San Fran…" at bounding box center [193, 96] width 155 height 24
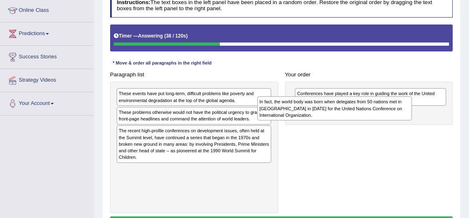
drag, startPoint x: 234, startPoint y: 105, endPoint x: 433, endPoint y: 124, distance: 199.3
click at [413, 120] on div "In fact, the world body was born when delegates from 50 nations met in San Fran…" at bounding box center [335, 108] width 155 height 24
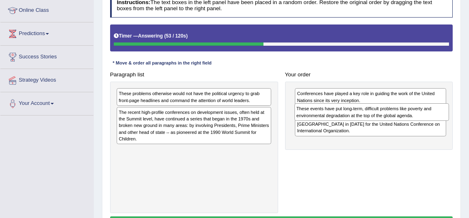
drag, startPoint x: 180, startPoint y: 98, endPoint x: 394, endPoint y: 116, distance: 214.3
click at [394, 117] on div "These events have put long-term, difficult problems like poverty and environmen…" at bounding box center [372, 112] width 155 height 18
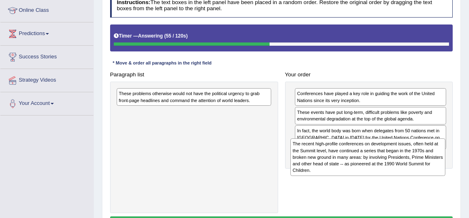
drag, startPoint x: 216, startPoint y: 135, endPoint x: 422, endPoint y: 179, distance: 211.3
click at [422, 179] on div "Paragraph list These problems otherwise would not have the political urgency to…" at bounding box center [282, 141] width 350 height 144
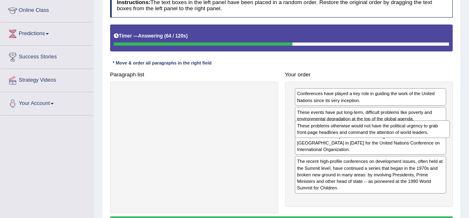
drag, startPoint x: 212, startPoint y: 104, endPoint x: 409, endPoint y: 139, distance: 200.2
click at [409, 139] on div "Paragraph list These problems otherwise would not have the political urgency to…" at bounding box center [282, 141] width 350 height 144
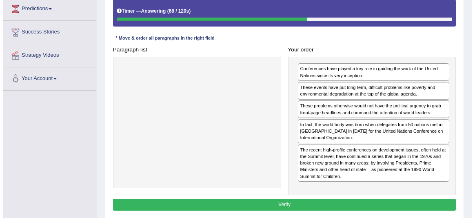
scroll to position [148, 0]
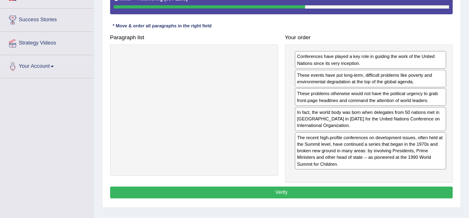
click at [320, 190] on button "Verify" at bounding box center [281, 193] width 343 height 12
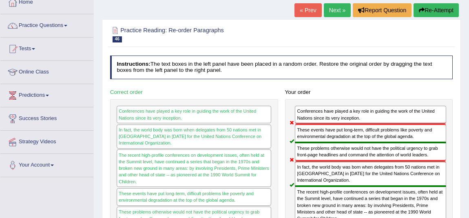
scroll to position [37, 0]
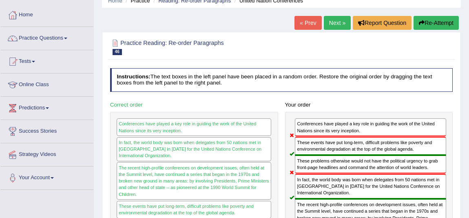
click at [333, 20] on link "Next »" at bounding box center [337, 23] width 27 height 14
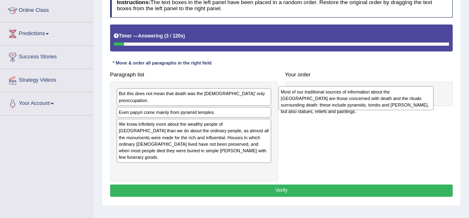
drag, startPoint x: 215, startPoint y: 98, endPoint x: 411, endPoint y: 99, distance: 196.7
click at [411, 99] on div "Most of our traditional sources of information about the [GEOGRAPHIC_DATA] are …" at bounding box center [356, 98] width 155 height 24
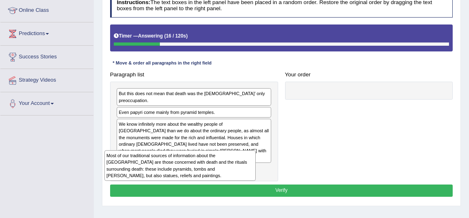
drag, startPoint x: 347, startPoint y: 97, endPoint x: 141, endPoint y: 173, distance: 219.3
click at [127, 173] on div "Most of our traditional sources of information about the [GEOGRAPHIC_DATA] are …" at bounding box center [179, 165] width 151 height 31
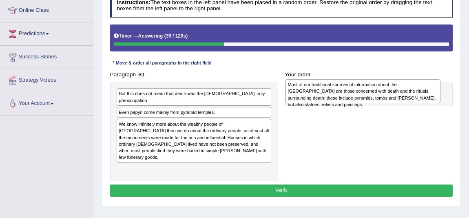
drag, startPoint x: 258, startPoint y: 158, endPoint x: 396, endPoint y: 96, distance: 150.5
click at [418, 97] on div "Most of our traditional sources of information about the [GEOGRAPHIC_DATA] are …" at bounding box center [363, 91] width 155 height 24
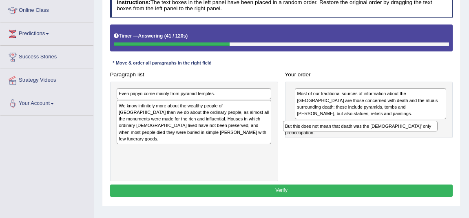
drag, startPoint x: 229, startPoint y: 89, endPoint x: 428, endPoint y: 130, distance: 202.6
click at [428, 130] on div "But this does not mean that death was the [DEMOGRAPHIC_DATA]’ only preoccupatio…" at bounding box center [360, 126] width 155 height 11
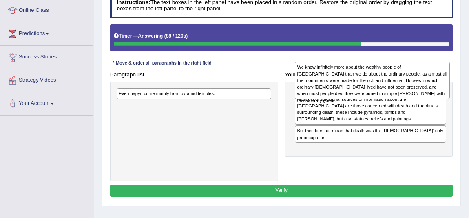
drag, startPoint x: 226, startPoint y: 131, endPoint x: 438, endPoint y: 91, distance: 215.5
click at [438, 91] on div "We know infinitely more about the wealthy people of [GEOGRAPHIC_DATA] than we d…" at bounding box center [372, 81] width 155 height 38
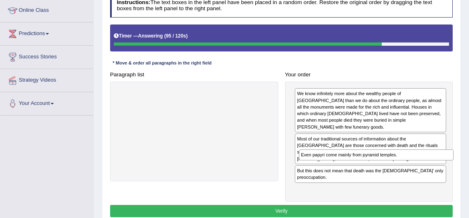
drag, startPoint x: 216, startPoint y: 98, endPoint x: 420, endPoint y: 173, distance: 217.6
click at [420, 173] on div "Paragraph list Even papyri come mainly from pyramid temples. Correct order We k…" at bounding box center [282, 135] width 350 height 133
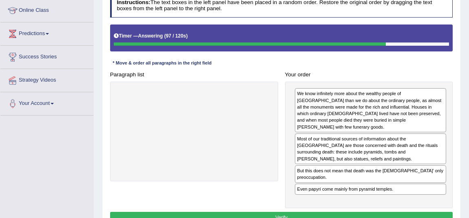
click at [376, 212] on button "Verify" at bounding box center [281, 218] width 343 height 12
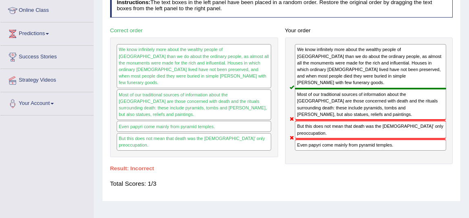
drag, startPoint x: 356, startPoint y: 125, endPoint x: 351, endPoint y: 149, distance: 24.6
click at [351, 149] on div "We know infinitely more about the wealthy people of Egypt than we do about the …" at bounding box center [369, 101] width 168 height 127
drag, startPoint x: 384, startPoint y: 127, endPoint x: 384, endPoint y: 149, distance: 22.0
click at [384, 149] on div "We know infinitely more about the wealthy people of Egypt than we do about the …" at bounding box center [369, 101] width 168 height 127
drag, startPoint x: 322, startPoint y: 132, endPoint x: 331, endPoint y: 118, distance: 16.8
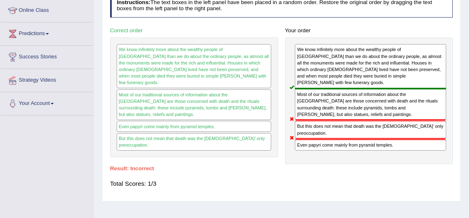
click at [331, 118] on div "We know infinitely more about the wealthy people of Egypt than we do about the …" at bounding box center [369, 101] width 168 height 127
click at [322, 106] on div "Most of our traditional sources of information about the Old Kingdom are those …" at bounding box center [370, 104] width 151 height 31
drag, startPoint x: 344, startPoint y: 130, endPoint x: 345, endPoint y: 120, distance: 10.2
click at [345, 120] on div "We know infinitely more about the wealthy people of Egypt than we do about the …" at bounding box center [369, 101] width 168 height 127
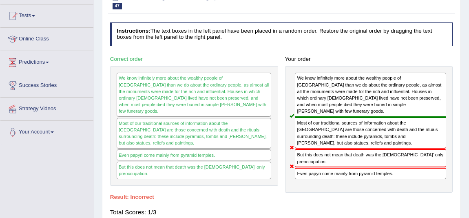
scroll to position [37, 0]
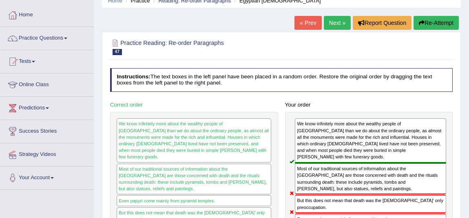
click at [335, 24] on link "Next »" at bounding box center [337, 23] width 27 height 14
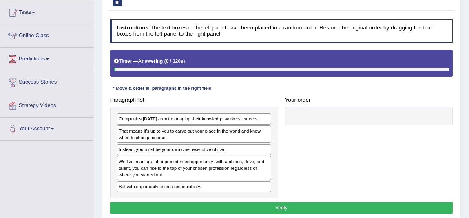
scroll to position [74, 0]
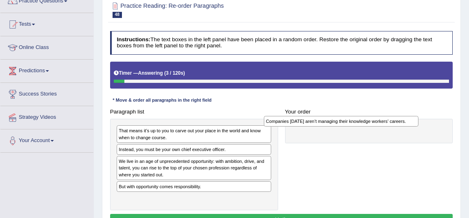
drag, startPoint x: 199, startPoint y: 127, endPoint x: 381, endPoint y: 118, distance: 181.9
click at [381, 118] on div "Companies [DATE] aren’t managing their knowledge workers’ careers." at bounding box center [341, 121] width 155 height 11
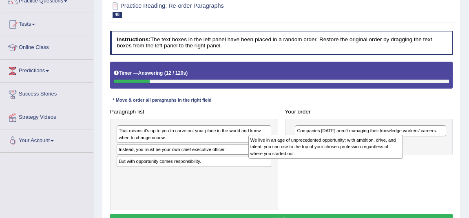
drag, startPoint x: 209, startPoint y: 165, endPoint x: 391, endPoint y: 150, distance: 182.3
click at [391, 150] on div "We live in an age of unprecedented opportunity: with ambition, drive, and talen…" at bounding box center [326, 147] width 155 height 24
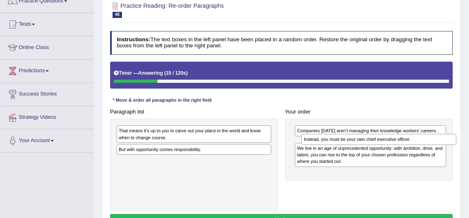
drag, startPoint x: 215, startPoint y: 152, endPoint x: 434, endPoint y: 147, distance: 219.7
click at [434, 147] on div "Paragraph list That means it’s up to you to carve out your place in the world a…" at bounding box center [282, 158] width 350 height 104
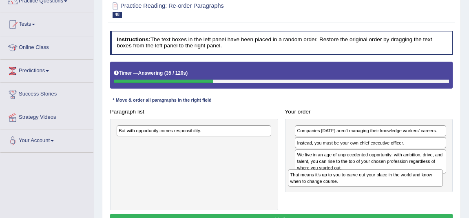
drag, startPoint x: 242, startPoint y: 135, endPoint x: 446, endPoint y: 189, distance: 210.9
click at [446, 189] on div "Paragraph list That means it’s up to you to carve out your place in the world a…" at bounding box center [282, 158] width 350 height 104
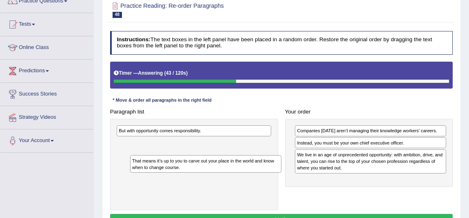
drag, startPoint x: 237, startPoint y: 181, endPoint x: 171, endPoint y: 176, distance: 66.0
click at [171, 176] on div "Paragraph list But with opportunity comes responsibility. Correct order We live…" at bounding box center [282, 158] width 350 height 104
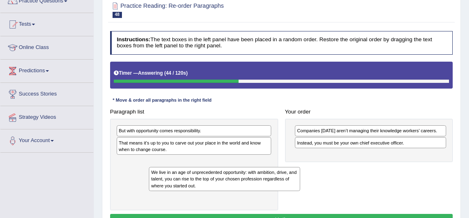
drag, startPoint x: 333, startPoint y: 178, endPoint x: 226, endPoint y: 176, distance: 107.8
click at [193, 196] on div "Paragraph list But with opportunity comes responsibility. That means it’s up to…" at bounding box center [282, 158] width 350 height 104
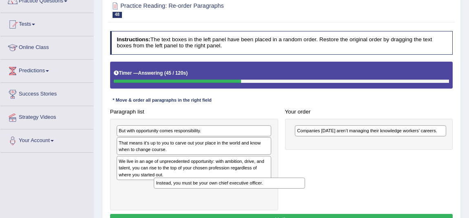
drag, startPoint x: 323, startPoint y: 142, endPoint x: 127, endPoint y: 199, distance: 204.6
click at [127, 199] on div "Paragraph list But with opportunity comes responsibility. That means it’s up to…" at bounding box center [282, 158] width 350 height 104
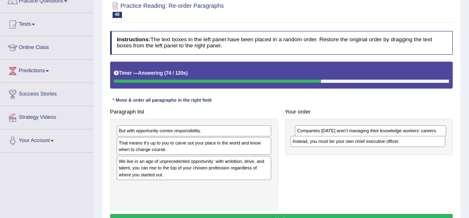
drag, startPoint x: 229, startPoint y: 184, endPoint x: 429, endPoint y: 150, distance: 202.9
click at [429, 150] on div "Paragraph list But with opportunity comes responsibility. That means it’s up to…" at bounding box center [282, 158] width 350 height 104
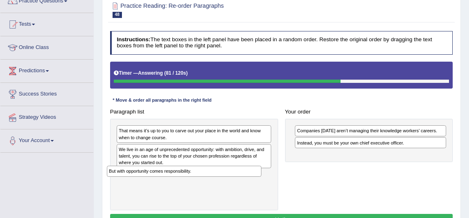
drag, startPoint x: 215, startPoint y: 132, endPoint x: 205, endPoint y: 183, distance: 52.4
click at [205, 183] on div "But with opportunity comes responsibility. That means it’s up to you to carve o…" at bounding box center [194, 164] width 168 height 91
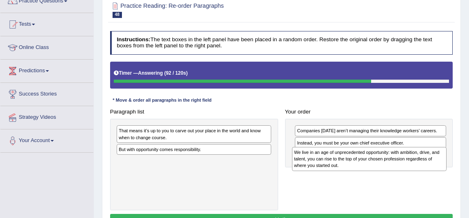
drag, startPoint x: 245, startPoint y: 156, endPoint x: 453, endPoint y: 167, distance: 208.4
click at [453, 167] on div "Paragraph list That means it’s up to you to carve out your place in the world a…" at bounding box center [282, 158] width 350 height 104
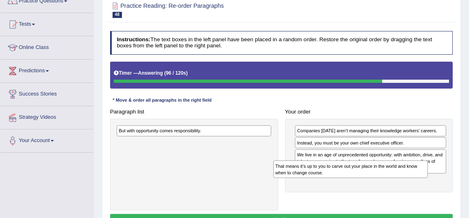
drag, startPoint x: 198, startPoint y: 139, endPoint x: 385, endPoint y: 184, distance: 191.5
click at [385, 184] on div "Paragraph list That means it’s up to you to carve out your place in the world a…" at bounding box center [282, 158] width 350 height 104
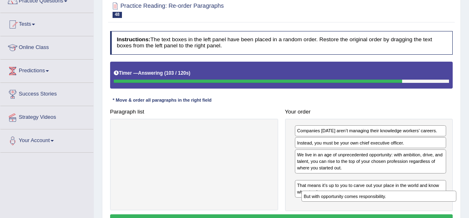
drag, startPoint x: 195, startPoint y: 129, endPoint x: 415, endPoint y: 210, distance: 233.9
click at [415, 210] on div "Paragraph list But with opportunity comes responsibility. Correct order We live…" at bounding box center [282, 158] width 350 height 105
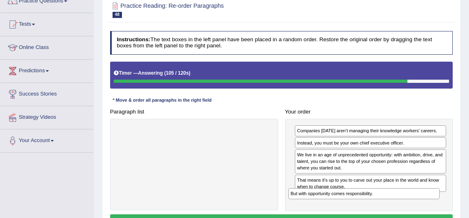
drag, startPoint x: 390, startPoint y: 183, endPoint x: 386, endPoint y: 211, distance: 28.1
click at [385, 211] on div "Instructions: The text boxes in the left panel have been placed in a random ord…" at bounding box center [281, 130] width 347 height 204
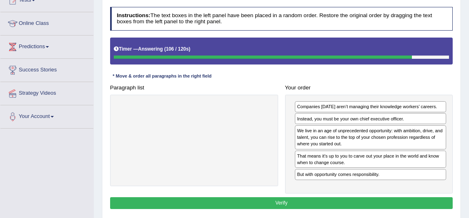
scroll to position [111, 0]
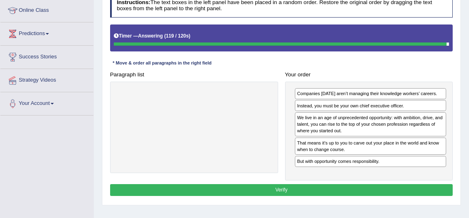
click at [331, 186] on button "Verify" at bounding box center [281, 190] width 343 height 12
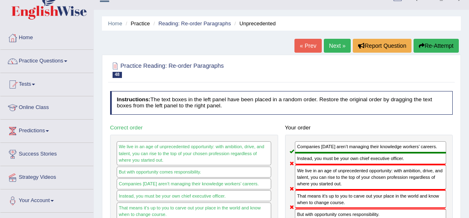
scroll to position [0, 0]
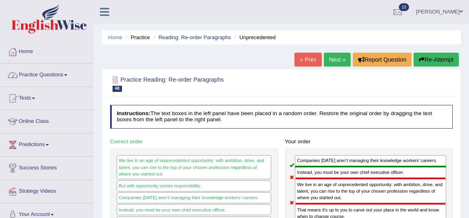
click at [57, 78] on link "Practice Questions" at bounding box center [46, 74] width 93 height 20
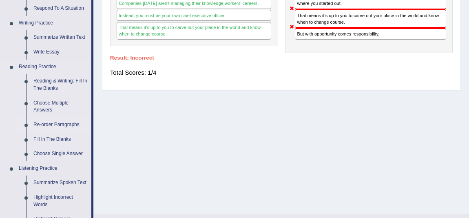
scroll to position [185, 0]
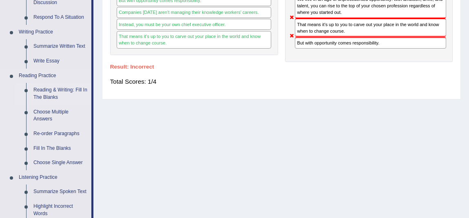
click at [63, 91] on link "Reading & Writing: Fill In The Blanks" at bounding box center [61, 94] width 62 height 22
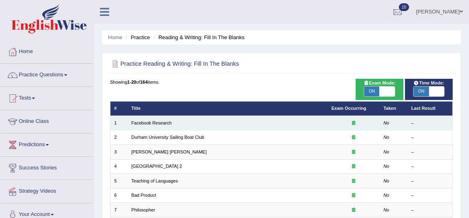
scroll to position [37, 0]
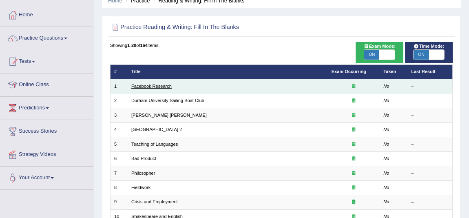
click at [168, 86] on link "Facebook Research" at bounding box center [151, 86] width 40 height 5
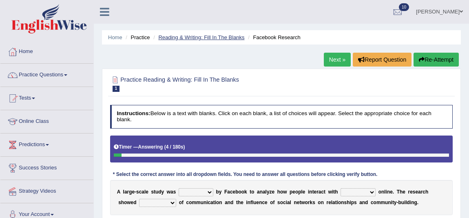
click at [234, 38] on link "Reading & Writing: Fill In The Blanks" at bounding box center [201, 37] width 86 height 6
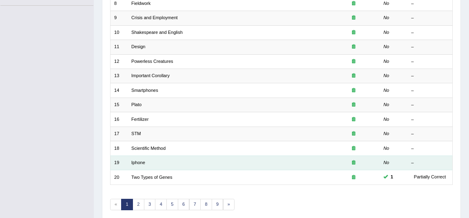
scroll to position [253, 0]
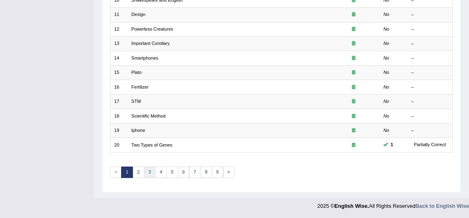
click at [149, 170] on link "3" at bounding box center [150, 172] width 12 height 11
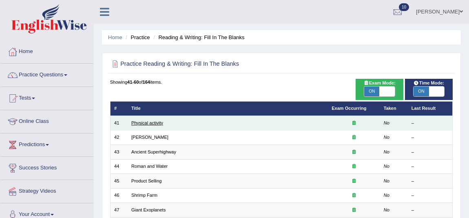
click at [144, 124] on link "Physical activity" at bounding box center [147, 122] width 32 height 5
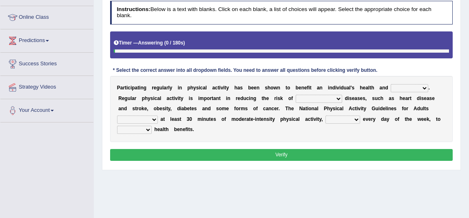
scroll to position [111, 0]
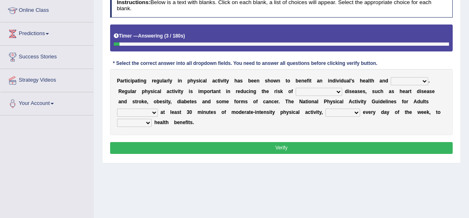
click at [408, 80] on select "values immortality expectation wellbeing" at bounding box center [410, 81] width 38 height 8
click at [426, 60] on div "Instructions: Below is a text with blanks. Click on each blank, a list of choic…" at bounding box center [281, 75] width 347 height 169
click at [411, 77] on select "values immortality expectation wellbeing" at bounding box center [410, 81] width 38 height 8
select select "wellbeing"
click at [391, 77] on select "values immortality expectation wellbeing" at bounding box center [410, 81] width 38 height 8
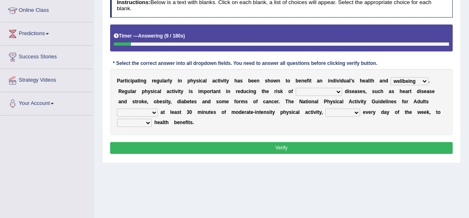
click at [314, 88] on select "chronic contraindicated untouched detectable" at bounding box center [319, 92] width 47 height 8
click at [322, 60] on div "* Select the correct answer into all dropdown fields. You need to answer all qu…" at bounding box center [245, 63] width 271 height 7
click at [319, 88] on select "chronic contraindicated untouched detectable" at bounding box center [319, 92] width 47 height 8
select select "chronic"
click at [296, 88] on select "chronic contraindicated untouched detectable" at bounding box center [319, 92] width 47 height 8
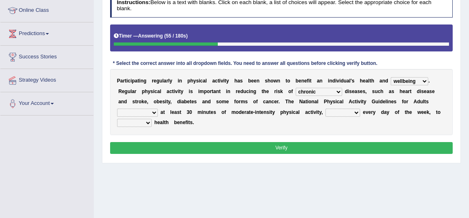
click at [150, 107] on div "P a r t i c i p a t i n g r e g u l a r l y i n p h y s i c a l a c t i v i t y…" at bounding box center [281, 102] width 343 height 66
click at [149, 114] on select "excludes recommends denotes defies" at bounding box center [137, 113] width 41 height 8
select select "recommends"
click at [117, 109] on select "excludes recommends denotes defies" at bounding box center [137, 113] width 41 height 8
click at [141, 113] on select "excludes recommends denotes defies" at bounding box center [137, 113] width 41 height 8
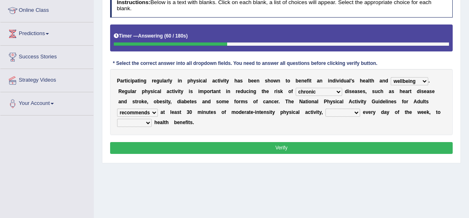
click at [117, 109] on select "excludes recommends denotes defies" at bounding box center [137, 113] width 41 height 8
click at [341, 112] on select "relatively absolutely preferably namely" at bounding box center [343, 113] width 35 height 8
click at [308, 130] on div "P a r t i c i p a t i n g r e g u l a r l y i n p h y s i c a l a c t i v i t y…" at bounding box center [281, 102] width 343 height 66
click at [129, 124] on select "charge obtain weigh estimate" at bounding box center [134, 123] width 35 height 8
select select "obtain"
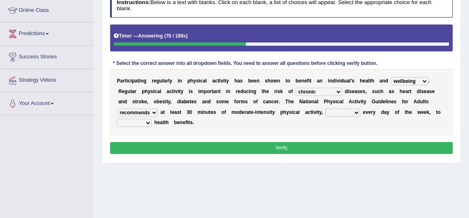
click at [117, 119] on select "charge obtain weigh estimate" at bounding box center [134, 123] width 35 height 8
click at [329, 110] on select "relatively absolutely preferably namely" at bounding box center [343, 113] width 35 height 8
click at [326, 109] on select "relatively absolutely preferably namely" at bounding box center [343, 113] width 35 height 8
click at [351, 112] on select "relatively absolutely preferably namely" at bounding box center [343, 113] width 35 height 8
select select "preferably"
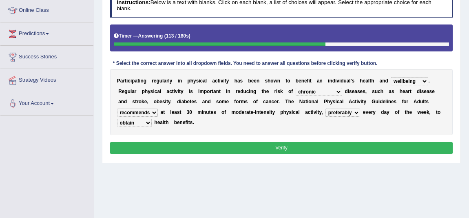
click at [326, 109] on select "relatively absolutely preferably namely" at bounding box center [343, 113] width 35 height 8
click at [384, 145] on button "Verify" at bounding box center [281, 148] width 343 height 12
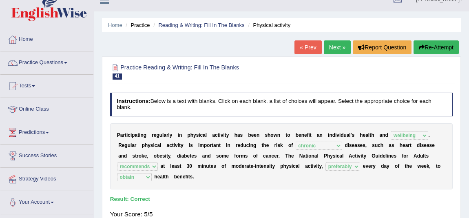
scroll to position [0, 0]
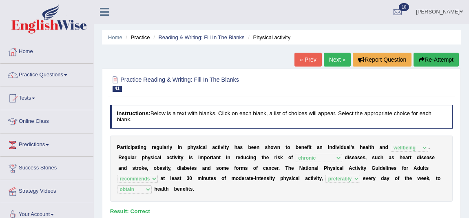
click at [333, 58] on link "Next »" at bounding box center [337, 60] width 27 height 14
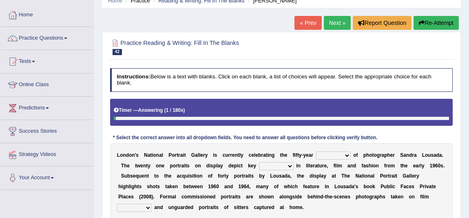
click at [322, 155] on select "invitation promotion training career" at bounding box center [333, 155] width 35 height 8
click at [396, 145] on div "L o n d o n ' s N a t i o n a l P o r t r a i t G a l l e r y i s c u r r e n t…" at bounding box center [281, 181] width 343 height 76
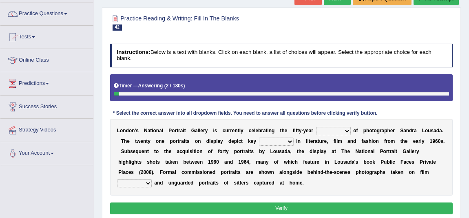
scroll to position [74, 0]
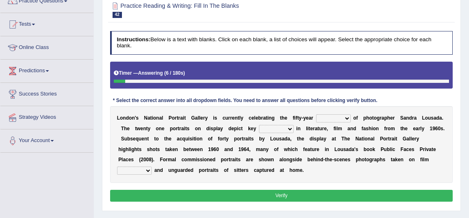
click at [342, 116] on select "invitation promotion training career" at bounding box center [333, 118] width 35 height 8
select select "career"
click at [316, 114] on select "invitation promotion training career" at bounding box center [333, 118] width 35 height 8
click at [276, 128] on select "figures gadgets fashions genres" at bounding box center [276, 129] width 35 height 8
select select "genres"
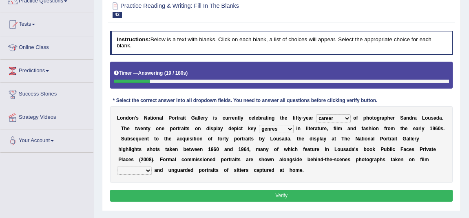
click at [259, 125] on select "figures gadgets fashions genres" at bounding box center [276, 129] width 35 height 8
click at [137, 168] on select "gists sets tickets aisles" at bounding box center [134, 171] width 35 height 8
click at [129, 171] on select "gists sets tickets aisles" at bounding box center [134, 171] width 35 height 8
click at [131, 172] on select "gists sets tickets aisles" at bounding box center [134, 171] width 35 height 8
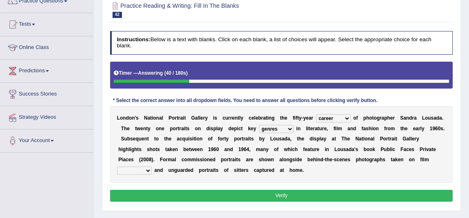
click at [131, 172] on select "gists sets tickets aisles" at bounding box center [134, 171] width 35 height 8
select select "sets"
click at [117, 167] on select "gists sets tickets aisles" at bounding box center [134, 171] width 35 height 8
click at [144, 171] on select "gists sets tickets aisles" at bounding box center [134, 171] width 35 height 8
click at [117, 167] on select "gists sets tickets aisles" at bounding box center [134, 171] width 35 height 8
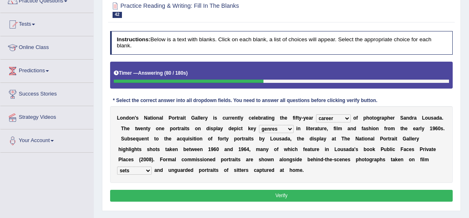
click at [336, 118] on select "invitation promotion training career" at bounding box center [333, 118] width 35 height 8
click at [362, 142] on div "L o n d o n ' s N a t i o n a l P o r t r a i t G a l l e r y i s c u r r e n t…" at bounding box center [281, 144] width 343 height 76
click at [340, 198] on button "Verify" at bounding box center [281, 196] width 343 height 12
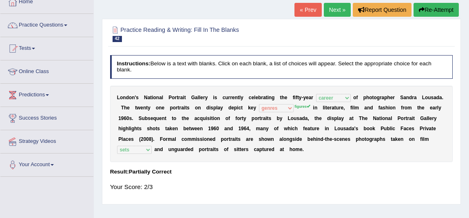
scroll to position [37, 0]
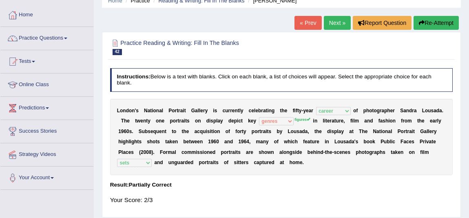
click at [449, 18] on button "Re-Attempt" at bounding box center [436, 23] width 45 height 14
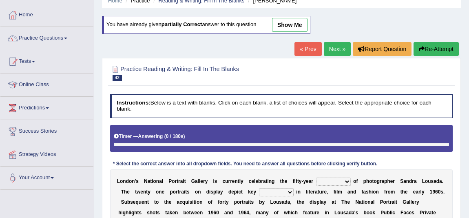
click at [341, 48] on link "Next »" at bounding box center [337, 49] width 27 height 14
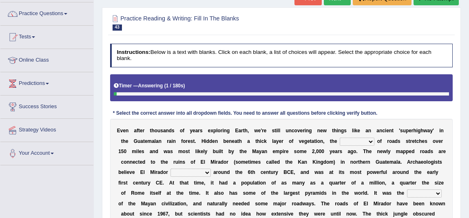
scroll to position [74, 0]
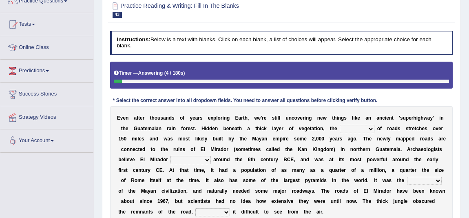
click at [368, 130] on select "network surface interface width" at bounding box center [357, 129] width 35 height 8
click at [351, 129] on select "network surface interface width" at bounding box center [357, 129] width 35 height 8
select select "surface"
click at [340, 125] on select "network surface interface width" at bounding box center [357, 129] width 35 height 8
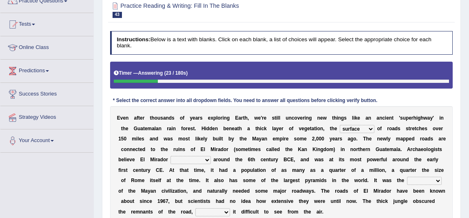
click at [365, 131] on select "network surface interface width" at bounding box center [357, 129] width 35 height 8
click at [340, 125] on select "network surface interface width" at bounding box center [357, 129] width 35 height 8
click at [177, 158] on select "has founded founded was founded was found" at bounding box center [191, 160] width 40 height 8
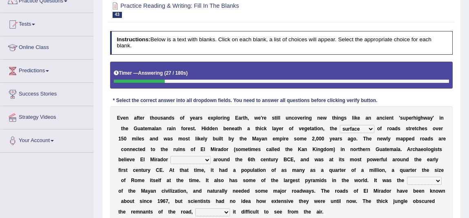
click at [177, 158] on select "has founded founded was founded was found" at bounding box center [191, 160] width 40 height 8
click at [200, 165] on div "E v e n a f t e r t h o u s a n d s o f y e a r s e x p l o r i n g E a r t h ,…" at bounding box center [281, 165] width 343 height 118
click at [201, 162] on select "has founded founded was founded was found" at bounding box center [191, 160] width 40 height 8
click at [276, 160] on b "y" at bounding box center [277, 160] width 3 height 6
click at [182, 158] on select "has founded founded was founded was found" at bounding box center [191, 160] width 40 height 8
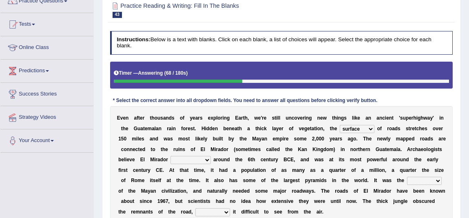
click at [171, 156] on select "has founded founded was founded was found" at bounding box center [191, 160] width 40 height 8
click at [207, 159] on select "has founded founded was founded was found" at bounding box center [191, 160] width 40 height 8
select select "was found"
click at [171, 156] on select "has founded founded was founded was found" at bounding box center [191, 160] width 40 height 8
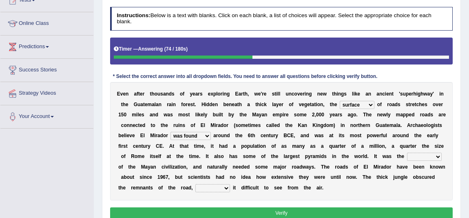
scroll to position [111, 0]
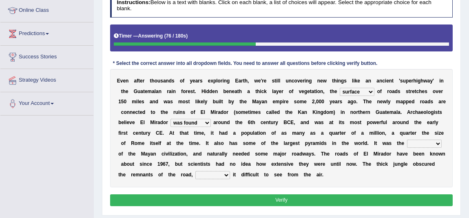
click at [436, 146] on select "volume heart column facet" at bounding box center [424, 144] width 35 height 8
click at [371, 164] on b "e" at bounding box center [370, 164] width 3 height 6
click at [420, 142] on select "volume heart column facet" at bounding box center [424, 144] width 35 height 8
click at [436, 120] on b "y" at bounding box center [437, 123] width 3 height 6
click at [429, 144] on select "volume heart column facet" at bounding box center [424, 144] width 35 height 8
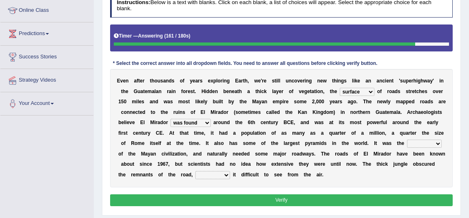
click at [401, 164] on b "g" at bounding box center [402, 164] width 3 height 6
click at [199, 176] on select "makes making make made" at bounding box center [213, 175] width 35 height 8
click at [253, 156] on b at bounding box center [254, 154] width 3 height 6
click at [225, 180] on div "E v e n a f t e r t h o u s a n d s o f y e a r s e x p l o r i n g E a r t h ,…" at bounding box center [281, 128] width 343 height 118
click at [225, 176] on select "makes making make made" at bounding box center [213, 175] width 35 height 8
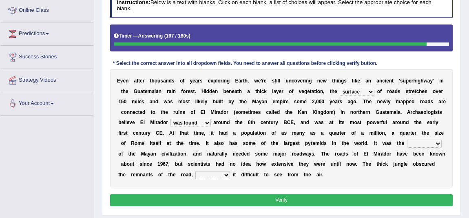
click at [281, 155] on b "j" at bounding box center [280, 154] width 1 height 6
click at [426, 139] on div "E v e n a f t e r t h o u s a n d s o f y e a r s e x p l o r i n g E a r t h ,…" at bounding box center [281, 128] width 343 height 118
click at [427, 143] on select "volume heart column facet" at bounding box center [424, 144] width 35 height 8
select select "volume"
click at [407, 140] on select "volume heart column facet" at bounding box center [424, 144] width 35 height 8
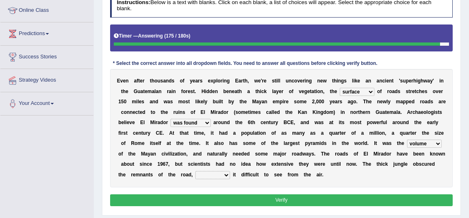
click at [216, 176] on select "makes making make made" at bounding box center [213, 175] width 35 height 8
select select "making"
click at [196, 171] on select "makes making make made" at bounding box center [213, 175] width 35 height 8
click at [218, 178] on select "makes making make made" at bounding box center [213, 175] width 35 height 8
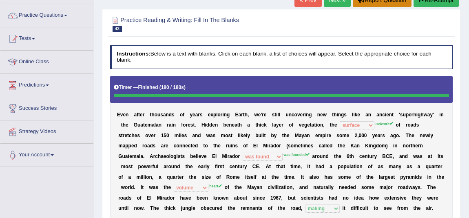
scroll to position [25, 0]
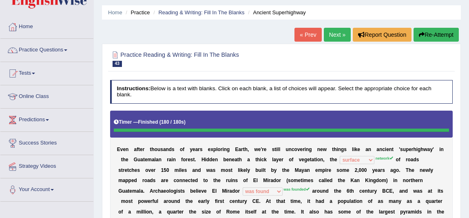
click at [331, 36] on link "Next »" at bounding box center [337, 35] width 27 height 14
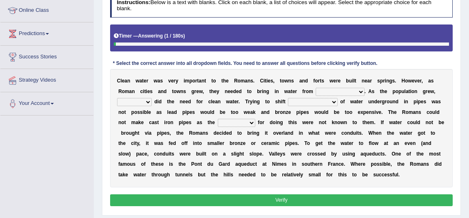
click at [338, 89] on select "further afield these origins different parts specific sources" at bounding box center [340, 92] width 49 height 8
click at [422, 101] on b "e" at bounding box center [422, 102] width 3 height 6
click at [359, 92] on select "further afield these origins different parts specific sources" at bounding box center [340, 92] width 49 height 8
select select "specific sources"
click at [316, 88] on select "further afield these origins different parts specific sources" at bounding box center [340, 92] width 49 height 8
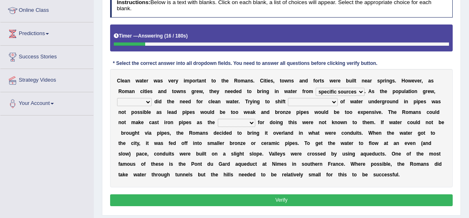
click at [316, 88] on select "further afield these origins different parts specific sources" at bounding box center [340, 92] width 49 height 8
click at [288, 101] on select "few loads improper intakes relative levels large volumes" at bounding box center [312, 102] width 49 height 8
click at [270, 102] on b at bounding box center [271, 102] width 3 height 6
click at [142, 102] on select "as well so how thus" at bounding box center [134, 102] width 35 height 8
click at [117, 98] on select "as well so how thus" at bounding box center [134, 102] width 35 height 8
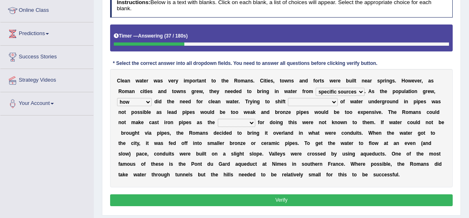
click at [144, 104] on select "as well so how thus" at bounding box center [134, 102] width 35 height 8
select select "so"
click at [117, 98] on select "as well so how thus" at bounding box center [134, 102] width 35 height 8
click at [149, 111] on b "e" at bounding box center [150, 112] width 3 height 6
click at [143, 102] on select "as well so how thus" at bounding box center [134, 102] width 35 height 8
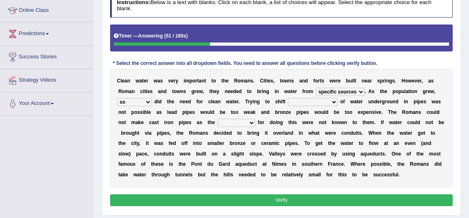
click at [117, 98] on select "as well so how thus" at bounding box center [134, 102] width 35 height 8
click at [299, 106] on div "C l e a n w a t e r w a s v e r y i m p o r t a n t t o t h e R o m a n s . C i…" at bounding box center [281, 128] width 343 height 118
click at [300, 106] on div "C l e a n w a t e r w a s v e r y i m p o r t a n t t o t h e R o m a n s . C i…" at bounding box center [281, 128] width 343 height 118
click at [301, 104] on select "few loads improper intakes relative levels large volumes" at bounding box center [312, 102] width 49 height 8
click at [288, 98] on select "few loads improper intakes relative levels large volumes" at bounding box center [312, 102] width 49 height 8
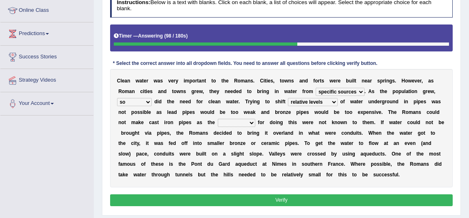
click at [331, 107] on div "C l e a n w a t e r w a s v e r y i m p o r t a n t t o t h e R o m a n s . C i…" at bounding box center [281, 128] width 343 height 118
select select "large volumes"
click at [288, 98] on select "few loads improper intakes relative levels large volumes" at bounding box center [312, 102] width 49 height 8
click at [217, 122] on b at bounding box center [216, 123] width 3 height 6
click at [223, 122] on select "spans scales proportions techniques" at bounding box center [237, 123] width 38 height 8
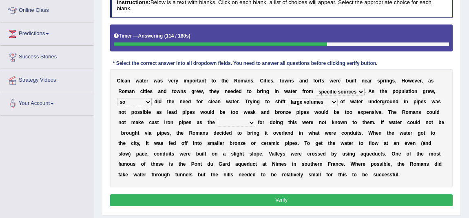
select select "techniques"
click at [218, 119] on select "spans scales proportions techniques" at bounding box center [237, 123] width 38 height 8
drag, startPoint x: 301, startPoint y: 101, endPoint x: 297, endPoint y: 102, distance: 4.3
click at [299, 102] on select "few loads improper intakes relative levels large volumes" at bounding box center [312, 102] width 49 height 8
click at [288, 98] on select "few loads improper intakes relative levels large volumes" at bounding box center [312, 102] width 49 height 8
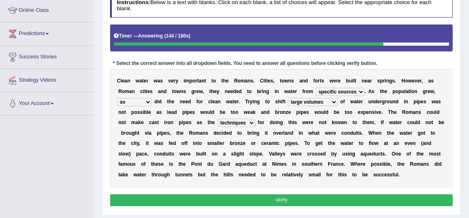
click at [147, 102] on select "as well so how thus" at bounding box center [134, 102] width 35 height 8
select select "as well"
click at [117, 98] on select "as well so how thus" at bounding box center [134, 102] width 35 height 8
click at [142, 98] on select "as well so how thus" at bounding box center [134, 102] width 35 height 8
click at [117, 98] on select "as well so how thus" at bounding box center [134, 102] width 35 height 8
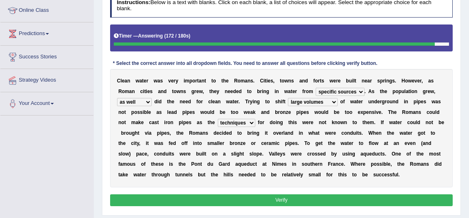
click at [354, 88] on select "further afield these origins different parts specific sources" at bounding box center [340, 92] width 49 height 8
click at [381, 61] on div "Instructions: Below is a text with blanks. Click on each blank, a list of choic…" at bounding box center [281, 101] width 347 height 221
click at [380, 202] on button "Verify" at bounding box center [281, 200] width 343 height 12
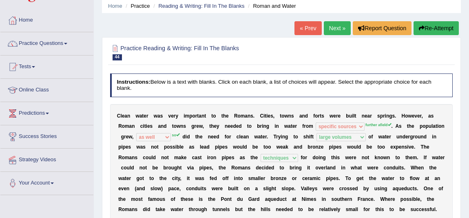
scroll to position [37, 0]
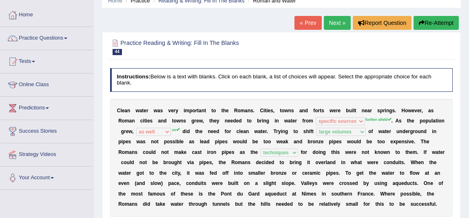
drag, startPoint x: 288, startPoint y: 25, endPoint x: 280, endPoint y: 24, distance: 7.4
click at [280, 24] on div "Home Practice Reading & Writing: Fill In The Blanks Roman and Water « Prev Next…" at bounding box center [282, 167] width 376 height 408
click at [327, 20] on link "Next »" at bounding box center [337, 23] width 27 height 14
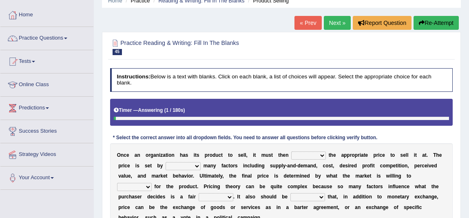
click at [307, 151] on select "tolerate determine fabricate fancy" at bounding box center [308, 155] width 35 height 8
click at [345, 177] on b "h" at bounding box center [345, 176] width 3 height 6
drag, startPoint x: 310, startPoint y: 157, endPoint x: 315, endPoint y: 156, distance: 5.0
click at [310, 157] on select "tolerate determine fabricate fancy" at bounding box center [308, 155] width 35 height 8
select select "determine"
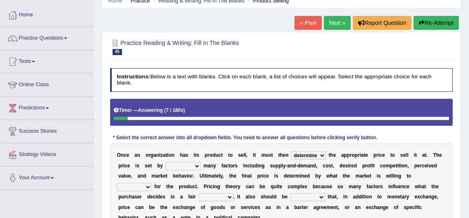
click at [291, 151] on select "tolerate determine fabricate fancy" at bounding box center [308, 155] width 35 height 8
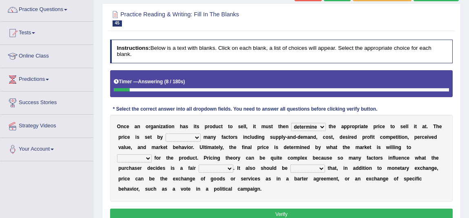
scroll to position [74, 0]
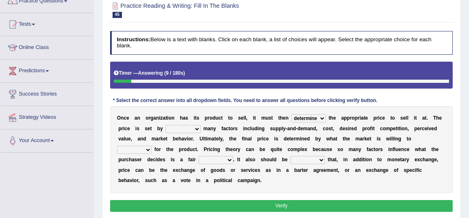
click at [183, 131] on select "comparing begetting balancing offsetting" at bounding box center [183, 129] width 35 height 8
select select "balancing"
click at [166, 125] on select "comparing begetting balancing offsetting" at bounding box center [183, 129] width 35 height 8
click at [190, 125] on select "comparing begetting balancing offsetting" at bounding box center [183, 129] width 35 height 8
click at [166, 125] on select "comparing begetting balancing offsetting" at bounding box center [183, 129] width 35 height 8
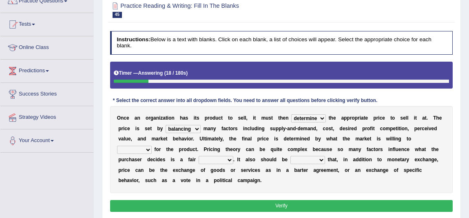
click at [143, 150] on select "consign design exchange prepare" at bounding box center [134, 150] width 35 height 8
click at [197, 141] on b at bounding box center [198, 139] width 3 height 6
click at [148, 152] on select "consign design exchange prepare" at bounding box center [134, 150] width 35 height 8
click at [186, 158] on b at bounding box center [187, 160] width 3 height 6
click at [144, 151] on select "consign design exchange prepare" at bounding box center [134, 150] width 35 height 8
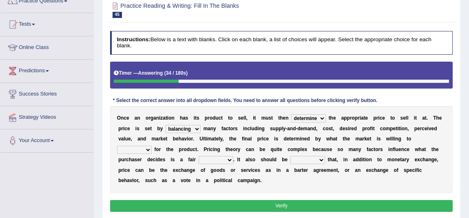
select select "exchange"
click at [117, 146] on select "consign design exchange prepare" at bounding box center [134, 150] width 35 height 8
click at [215, 160] on select "addition shape content value" at bounding box center [216, 160] width 35 height 8
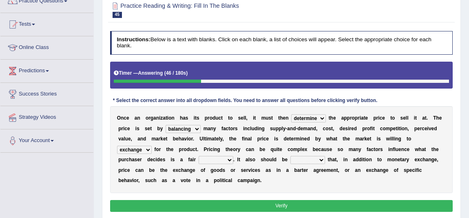
select select "value"
click at [199, 156] on select "addition shape content value" at bounding box center [216, 160] width 35 height 8
click at [302, 160] on select "explained enlarged overrated noted" at bounding box center [308, 160] width 35 height 8
select select "noted"
click at [291, 156] on select "explained enlarged overrated noted" at bounding box center [308, 160] width 35 height 8
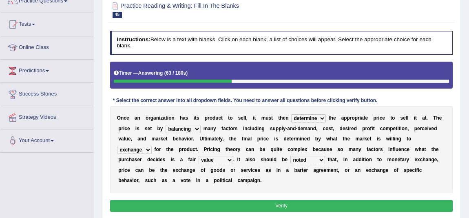
click at [303, 160] on select "explained enlarged overrated noted" at bounding box center [308, 160] width 35 height 8
click at [291, 156] on select "explained enlarged overrated noted" at bounding box center [308, 160] width 35 height 8
click at [197, 131] on select "comparing begetting balancing offsetting" at bounding box center [183, 129] width 35 height 8
click at [166, 125] on select "comparing begetting balancing offsetting" at bounding box center [183, 129] width 35 height 8
click at [196, 128] on select "comparing begetting balancing offsetting" at bounding box center [183, 129] width 35 height 8
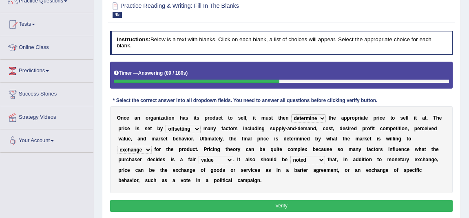
select select "balancing"
click at [166, 125] on select "comparing begetting balancing offsetting" at bounding box center [183, 129] width 35 height 8
click at [190, 131] on select "comparing begetting balancing offsetting" at bounding box center [183, 129] width 35 height 8
click at [217, 139] on b "e" at bounding box center [217, 139] width 3 height 6
click at [270, 208] on button "Verify" at bounding box center [281, 206] width 343 height 12
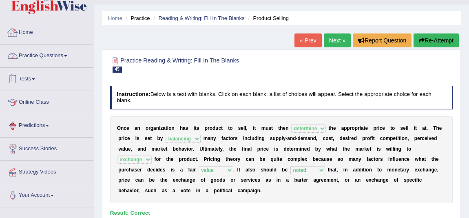
scroll to position [0, 0]
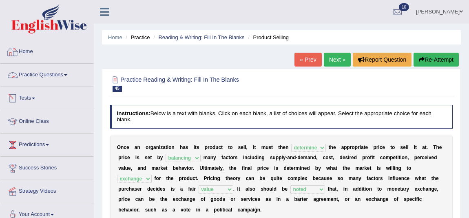
click at [65, 80] on link "Practice Questions" at bounding box center [46, 74] width 93 height 20
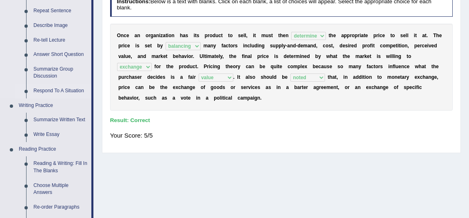
scroll to position [111, 0]
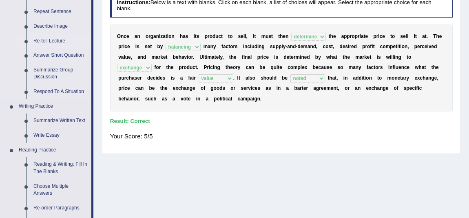
click at [60, 40] on link "Re-tell Lecture" at bounding box center [61, 41] width 62 height 15
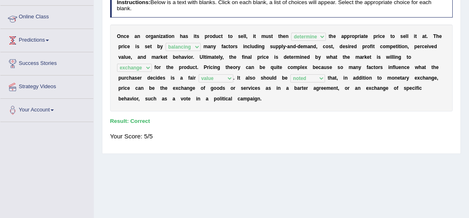
scroll to position [135, 0]
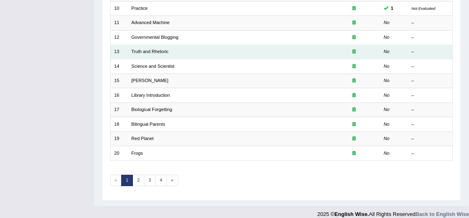
scroll to position [253, 0]
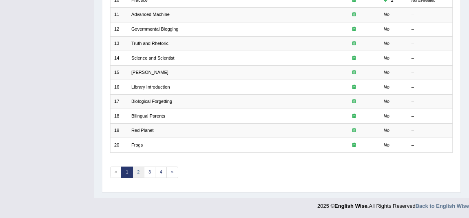
click at [137, 171] on link "2" at bounding box center [139, 172] width 12 height 11
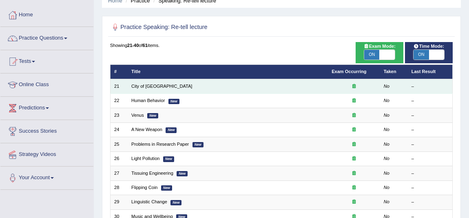
scroll to position [37, 0]
click at [137, 82] on td "City of [GEOGRAPHIC_DATA]" at bounding box center [228, 86] width 200 height 14
click at [145, 84] on link "City of [GEOGRAPHIC_DATA]" at bounding box center [161, 86] width 61 height 5
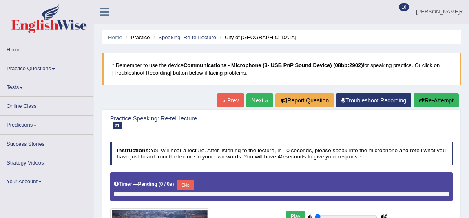
type input "0.5"
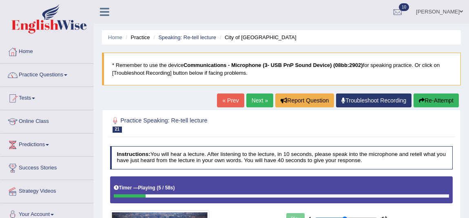
click at [437, 100] on button "Re-Attempt" at bounding box center [436, 100] width 45 height 14
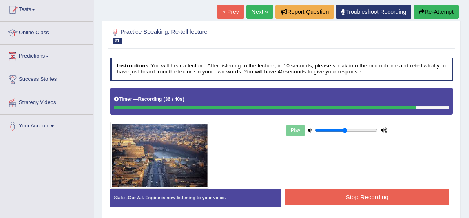
scroll to position [111, 0]
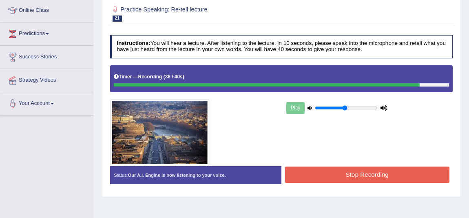
click at [405, 173] on button "Stop Recording" at bounding box center [367, 175] width 164 height 16
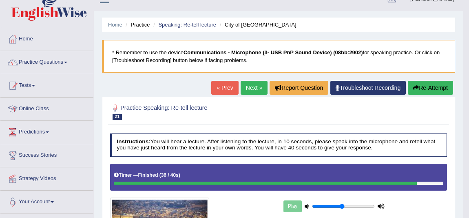
scroll to position [0, 0]
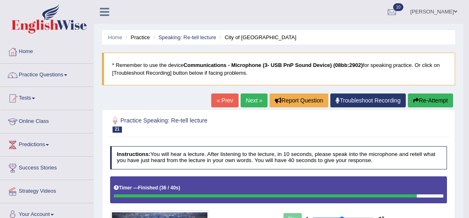
click at [247, 102] on link "Next »" at bounding box center [254, 100] width 27 height 14
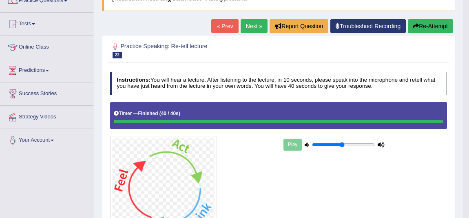
scroll to position [68, 0]
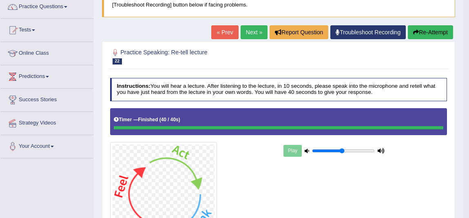
click at [241, 33] on link "Next »" at bounding box center [254, 32] width 27 height 14
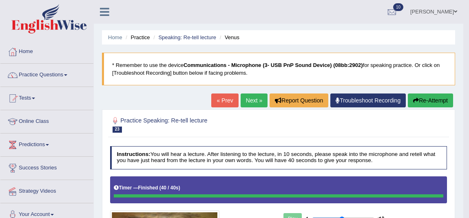
click at [382, 93] on link "Troubleshoot Recording" at bounding box center [369, 100] width 76 height 14
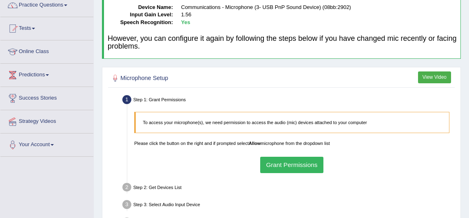
scroll to position [74, 0]
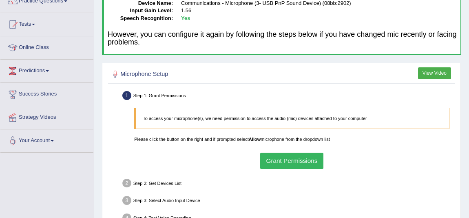
click at [298, 158] on button "Grant Permissions" at bounding box center [291, 161] width 63 height 16
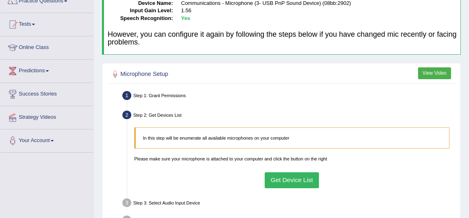
click at [292, 181] on button "Get Device List" at bounding box center [292, 180] width 54 height 16
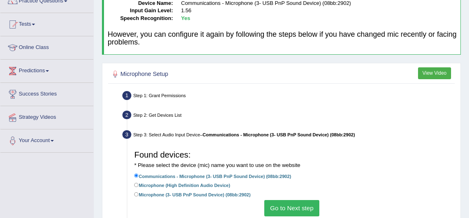
drag, startPoint x: 286, startPoint y: 199, endPoint x: 293, endPoint y: 216, distance: 18.9
click at [291, 208] on div "Found devices: * Please select the device (mic) name you want to use on the web…" at bounding box center [292, 181] width 322 height 76
click at [297, 206] on button "Go to Next step" at bounding box center [291, 208] width 55 height 16
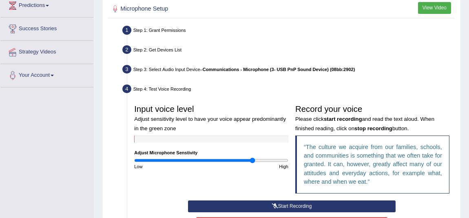
scroll to position [148, 0]
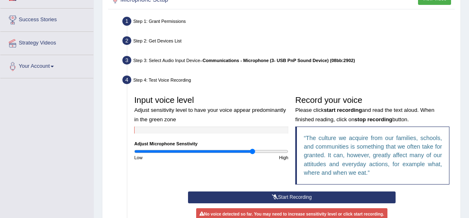
click at [382, 197] on button "Start Recording" at bounding box center [292, 197] width 208 height 12
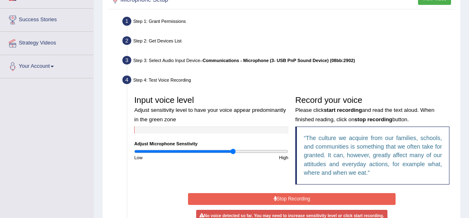
click at [233, 150] on input "range" at bounding box center [211, 152] width 154 height 6
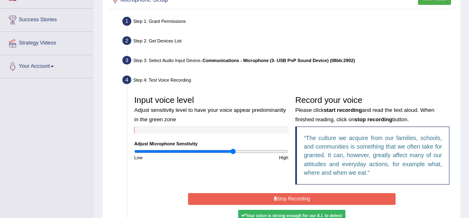
click at [215, 146] on div "Input voice level Adjust sensitivity level to have your voice appear predominan…" at bounding box center [211, 126] width 161 height 69
click at [220, 147] on div "Input voice level Adjust sensitivity level to have your voice appear predominan…" at bounding box center [211, 126] width 161 height 69
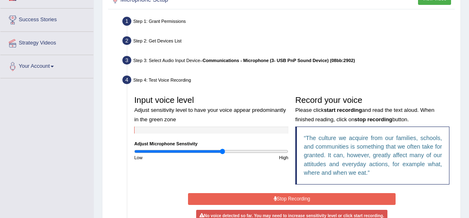
type input "1.16"
click at [222, 152] on input "range" at bounding box center [211, 152] width 154 height 6
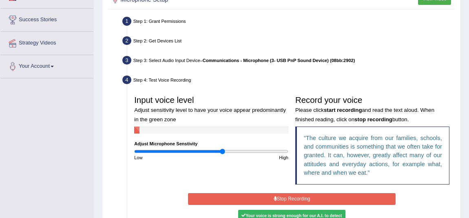
click at [293, 199] on button "Stop Recording" at bounding box center [292, 199] width 208 height 12
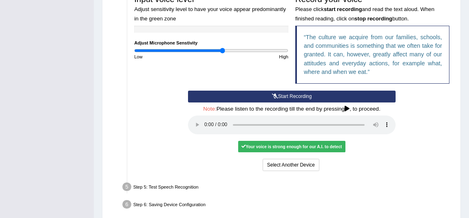
scroll to position [282, 0]
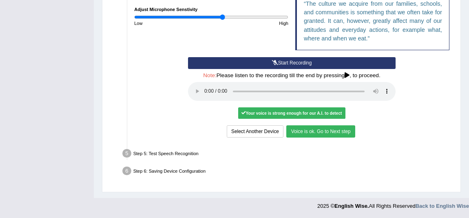
click at [333, 131] on button "Voice is ok. Go to Next step" at bounding box center [321, 131] width 69 height 12
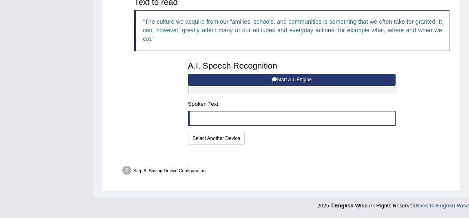
scroll to position [255, 0]
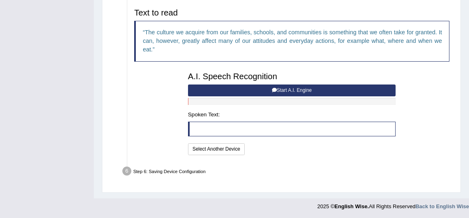
click at [312, 85] on button "Start A.I. Engine" at bounding box center [292, 90] width 208 height 12
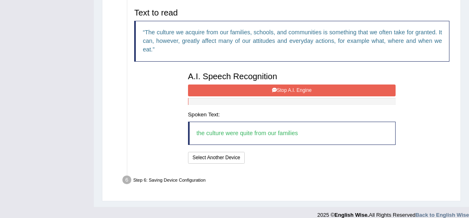
click at [312, 88] on button "Stop A.I. Engine" at bounding box center [292, 90] width 208 height 12
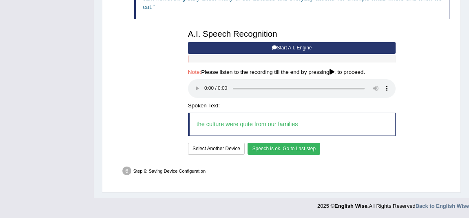
click at [283, 147] on button "Speech is ok. Go to Last step" at bounding box center [284, 149] width 73 height 12
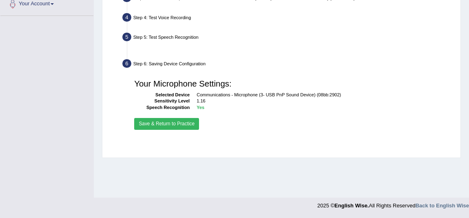
scroll to position [211, 0]
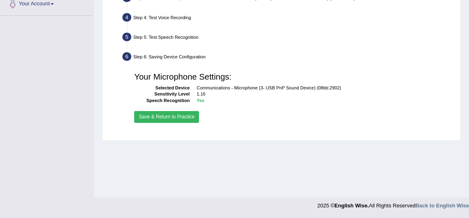
click at [162, 116] on button "Save & Return to Practice" at bounding box center [166, 117] width 65 height 12
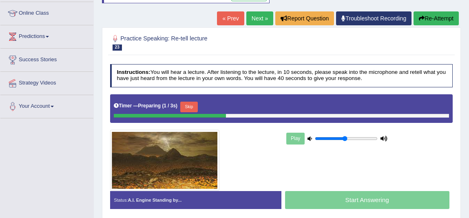
scroll to position [111, 0]
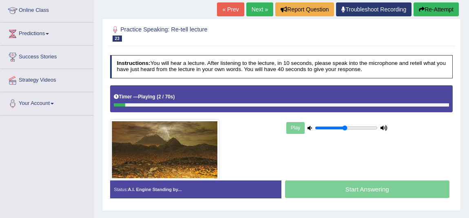
click at [254, 14] on link "Next »" at bounding box center [260, 9] width 27 height 14
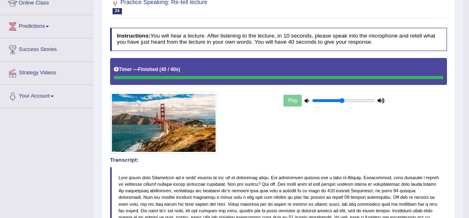
scroll to position [20, 0]
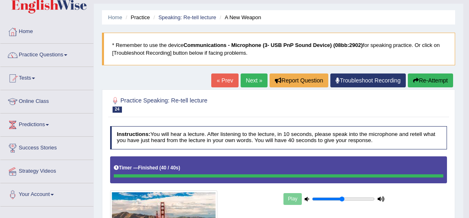
click at [254, 81] on link "Next »" at bounding box center [254, 80] width 27 height 14
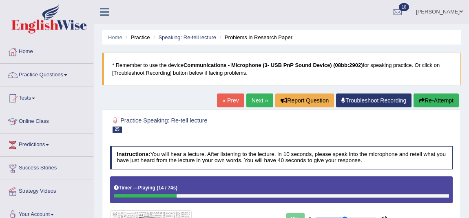
click at [435, 98] on button "Re-Attempt" at bounding box center [436, 100] width 45 height 14
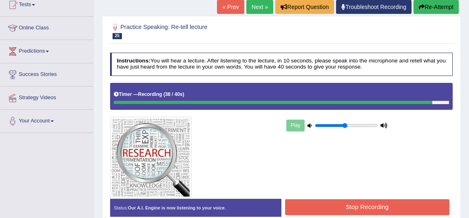
scroll to position [111, 0]
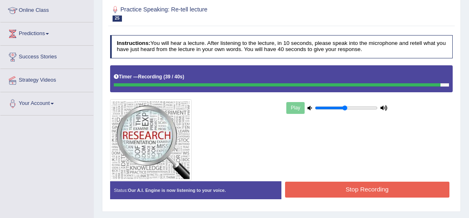
click at [402, 189] on button "Stop Recording" at bounding box center [367, 190] width 164 height 16
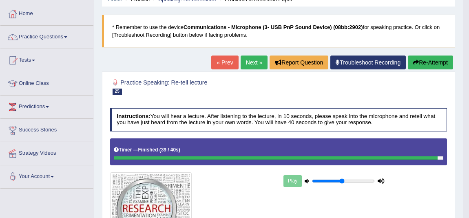
scroll to position [37, 0]
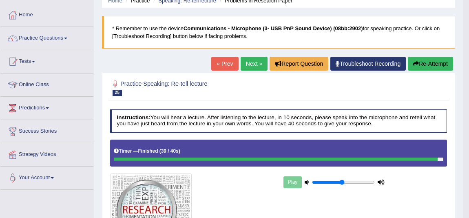
click at [251, 67] on link "Next »" at bounding box center [254, 64] width 27 height 14
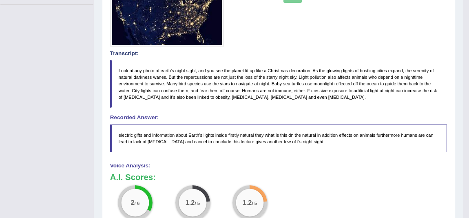
scroll to position [222, 0]
